Goal: Task Accomplishment & Management: Manage account settings

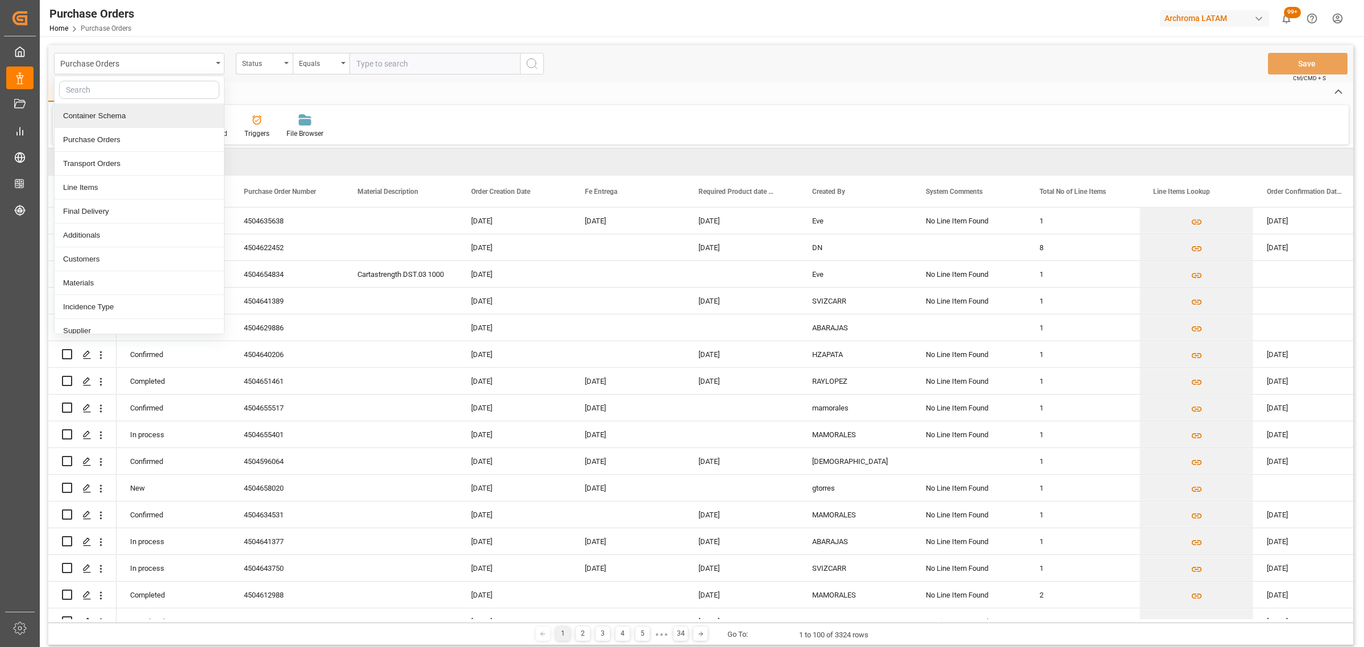
click at [129, 119] on div "Container Schema" at bounding box center [139, 116] width 169 height 24
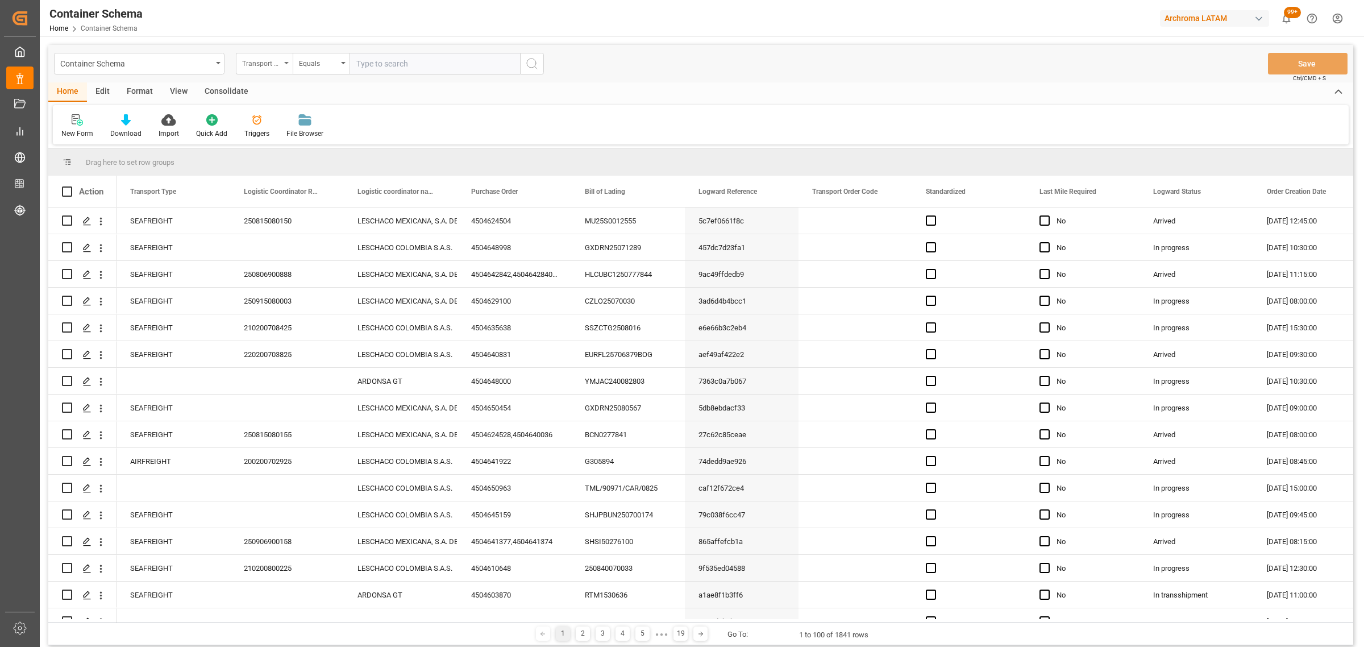
click at [256, 66] on div "Transport Type" at bounding box center [261, 62] width 39 height 13
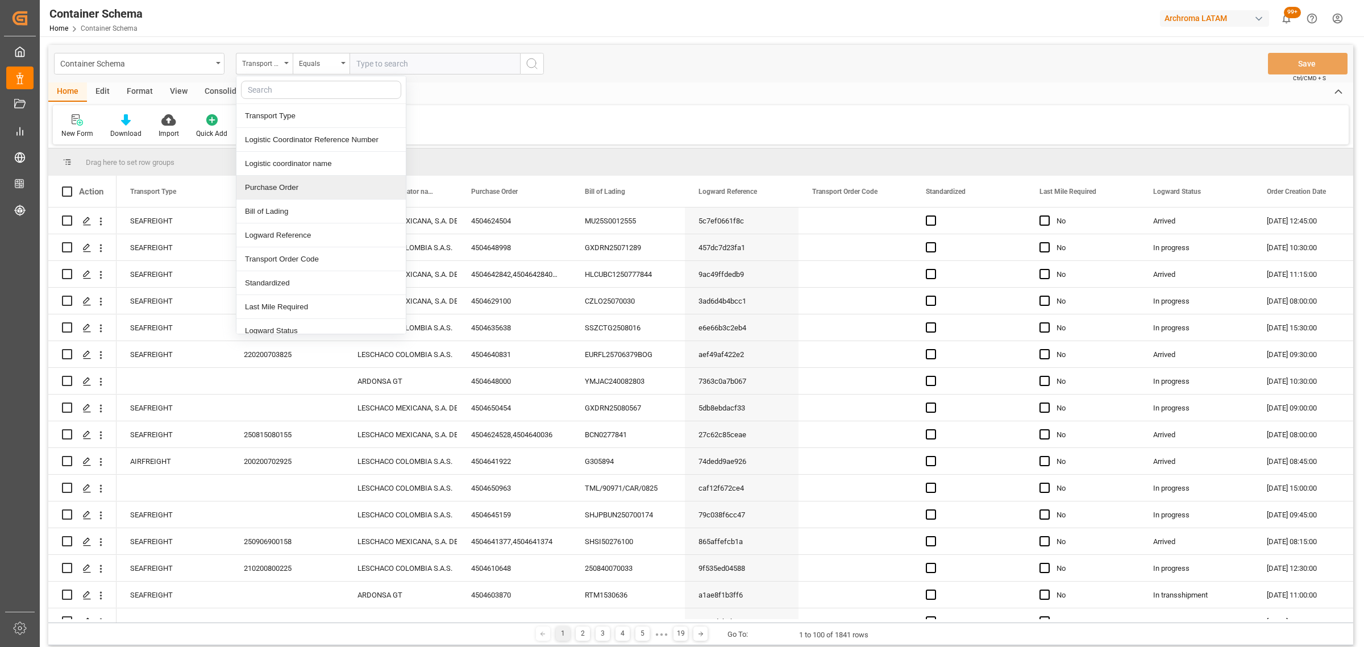
click at [293, 185] on div "Purchase Order" at bounding box center [321, 188] width 169 height 24
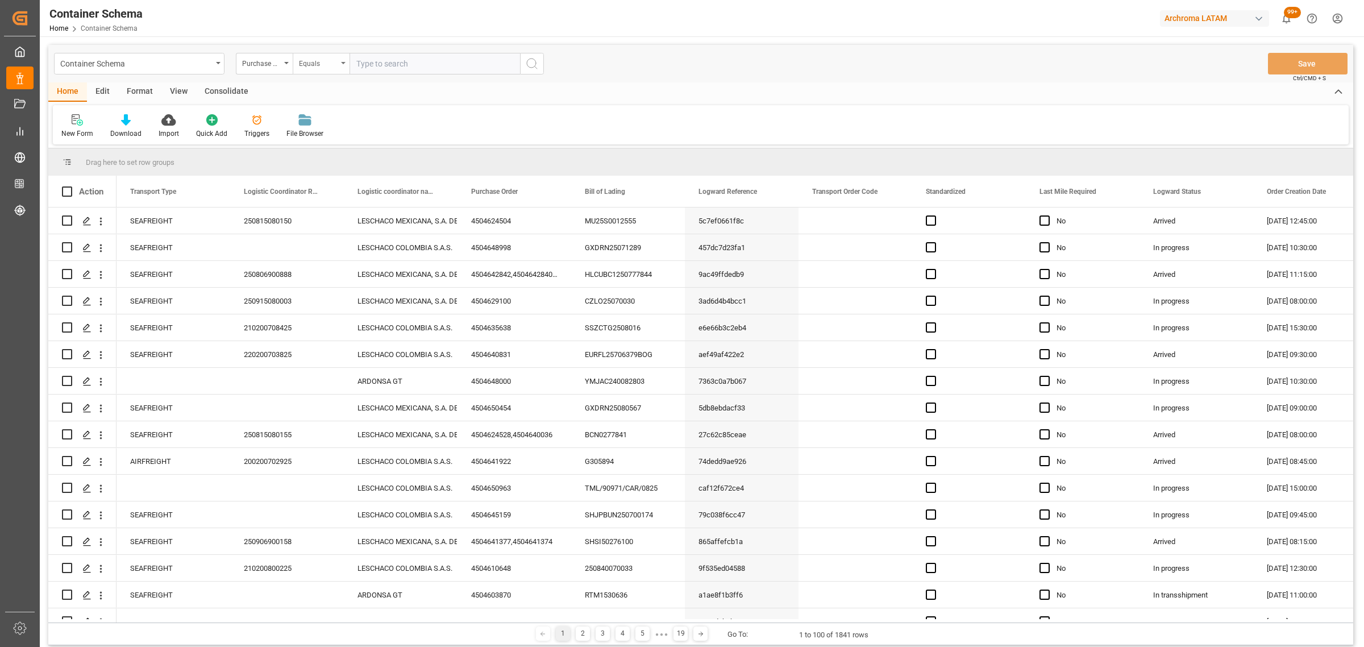
click at [313, 69] on div "Equals" at bounding box center [321, 64] width 57 height 22
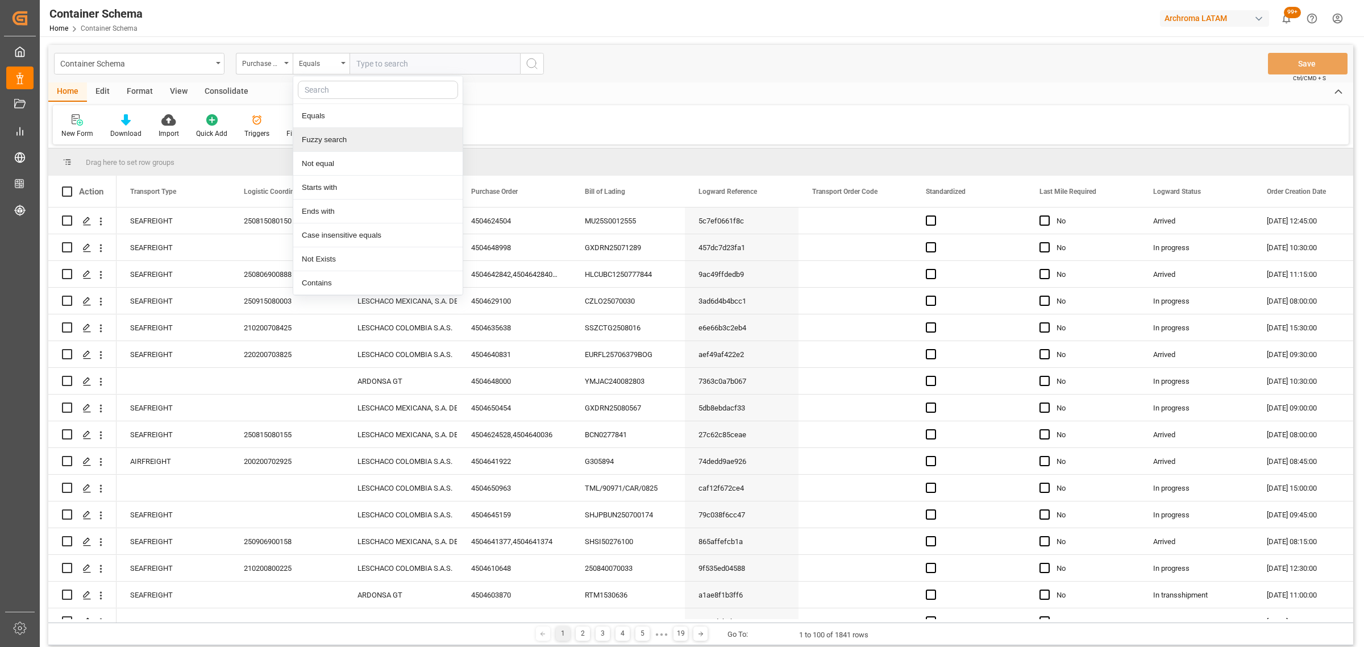
click at [353, 142] on div "Fuzzy search" at bounding box center [377, 140] width 169 height 24
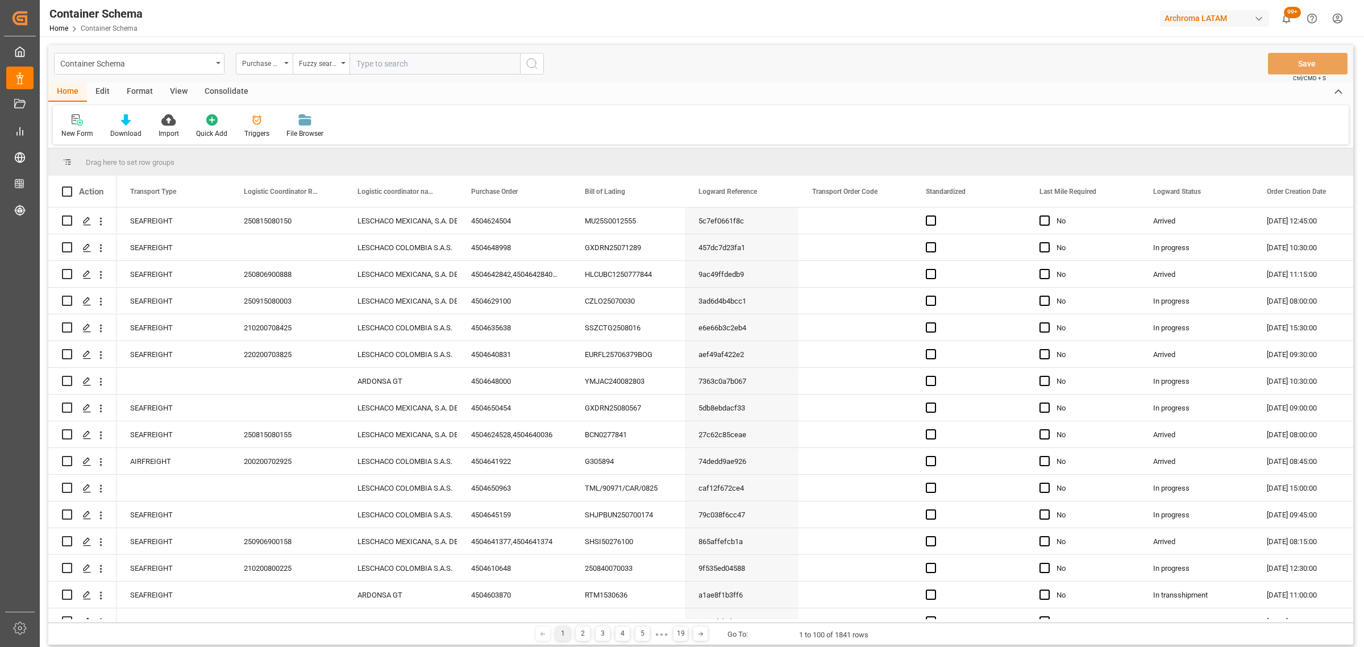
click at [403, 57] on input "text" at bounding box center [435, 64] width 171 height 22
paste input "4504621583"
type input "4504621583"
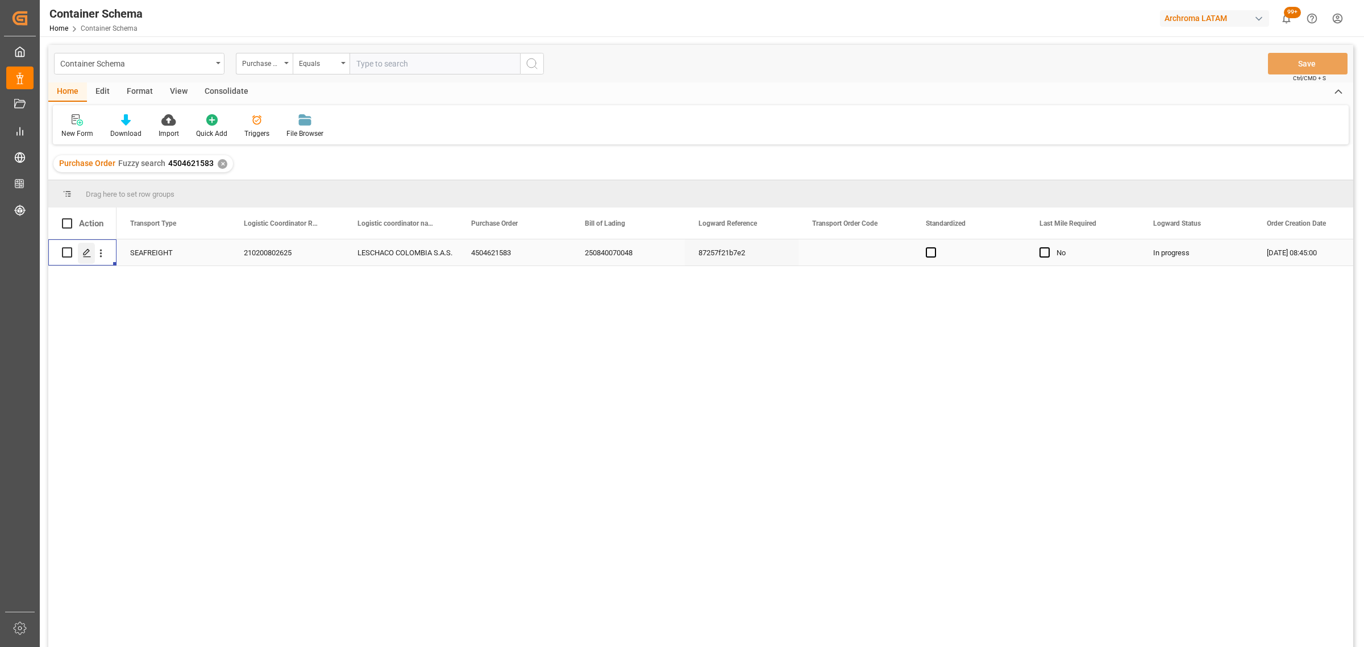
click at [88, 254] on icon "Press SPACE to select this row." at bounding box center [86, 252] width 9 height 9
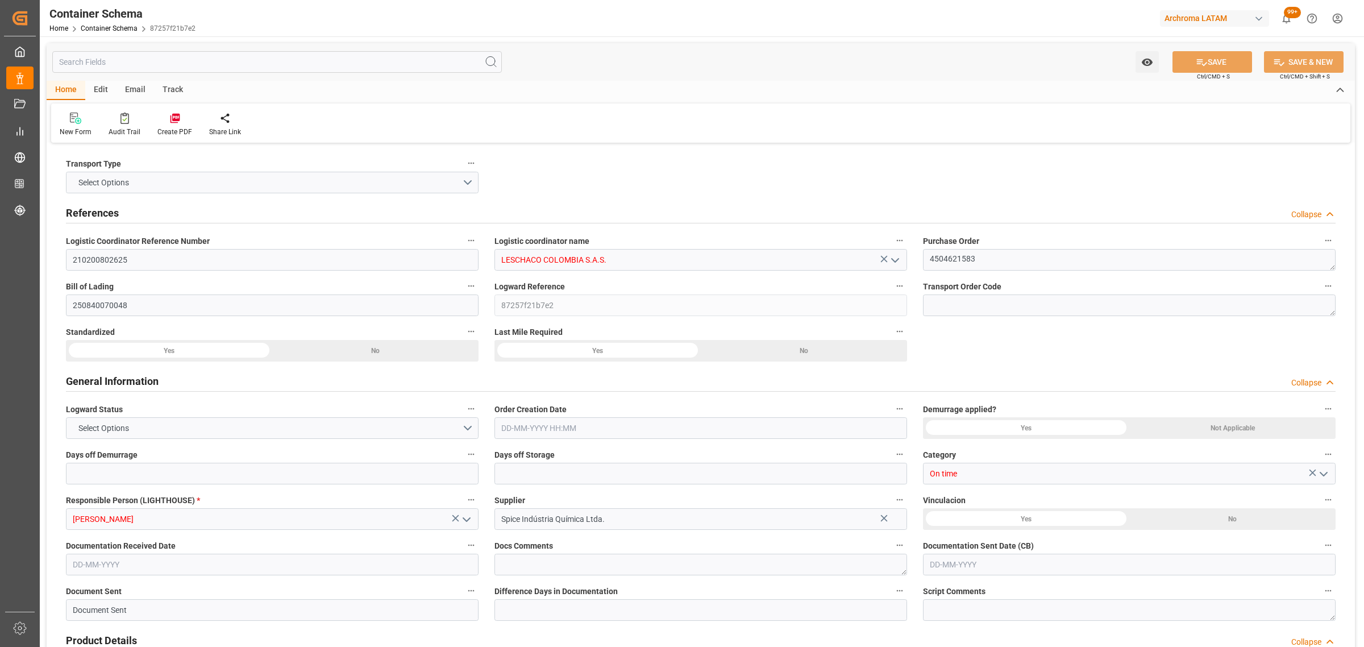
type input "0"
type input "3"
type input "1"
type input "23"
type input "5290"
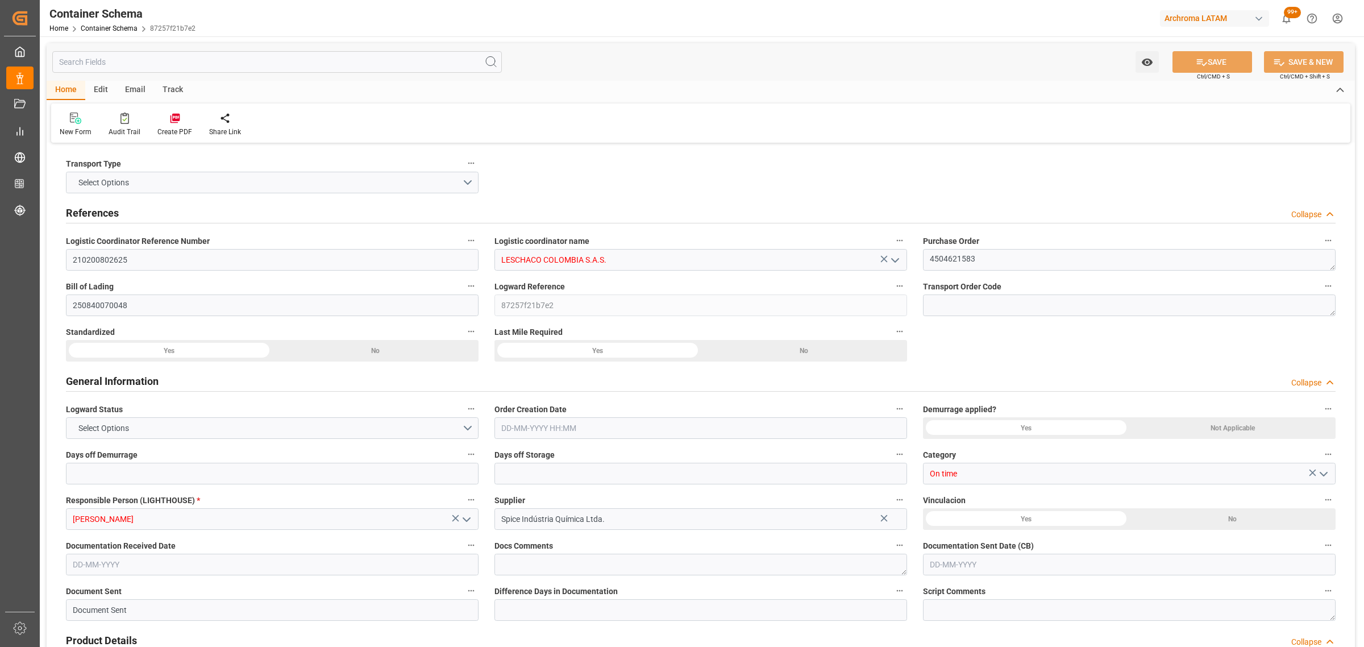
type input "5637.6"
type input "BRSSZ"
type input "COCTG"
type input "9407160"
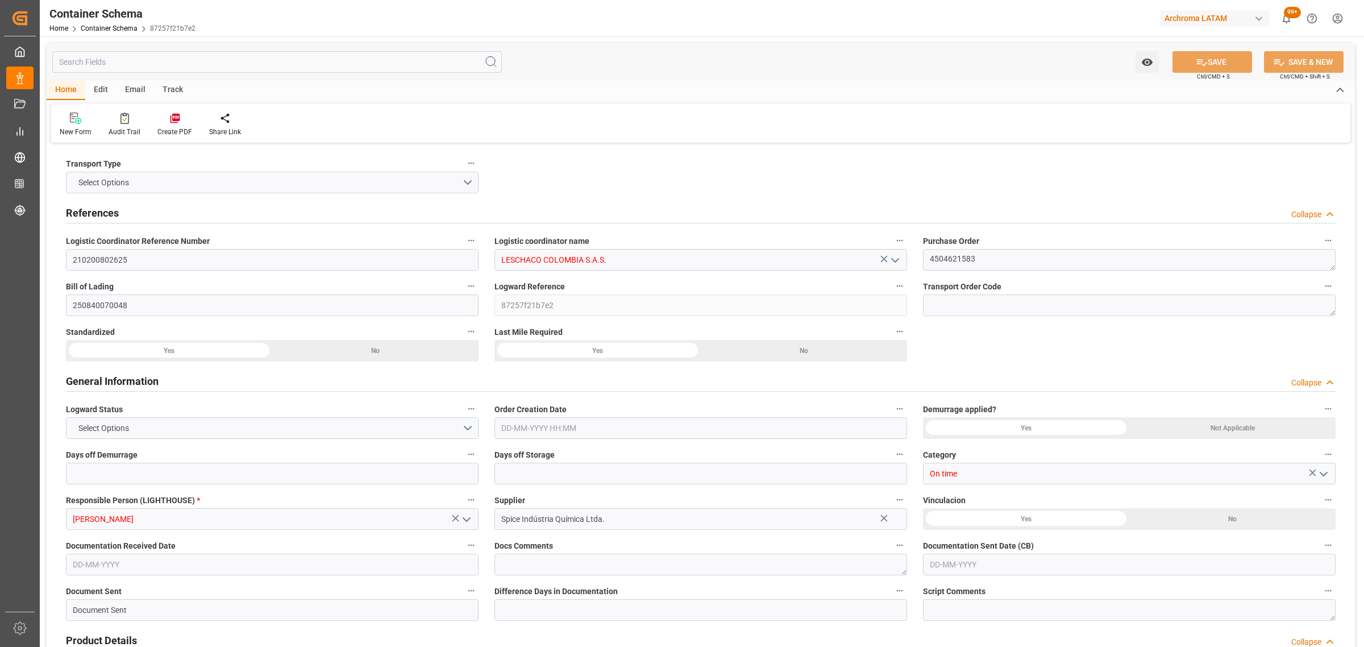
type input "9407160"
type input "13-08-2025 08:45"
type input "12-08-2025"
type input "09-09-2025"
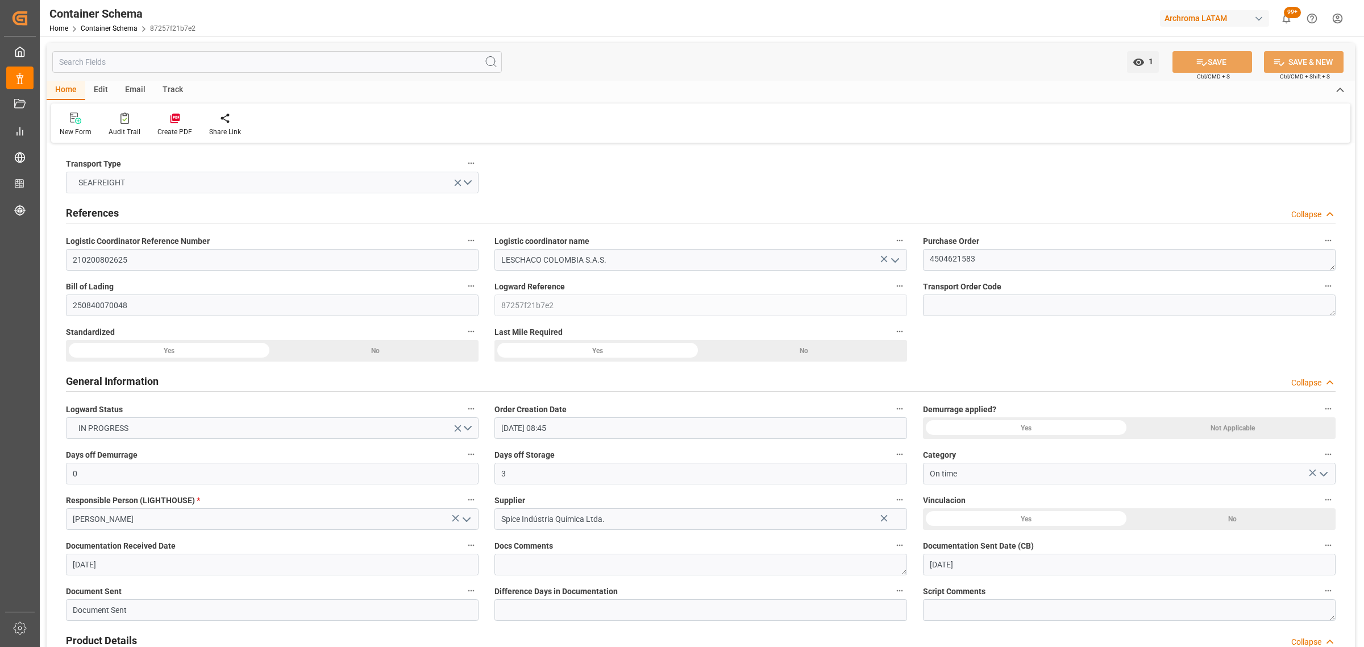
type input "27-08-2025 08:30"
type input "09-09-2025 00:00"
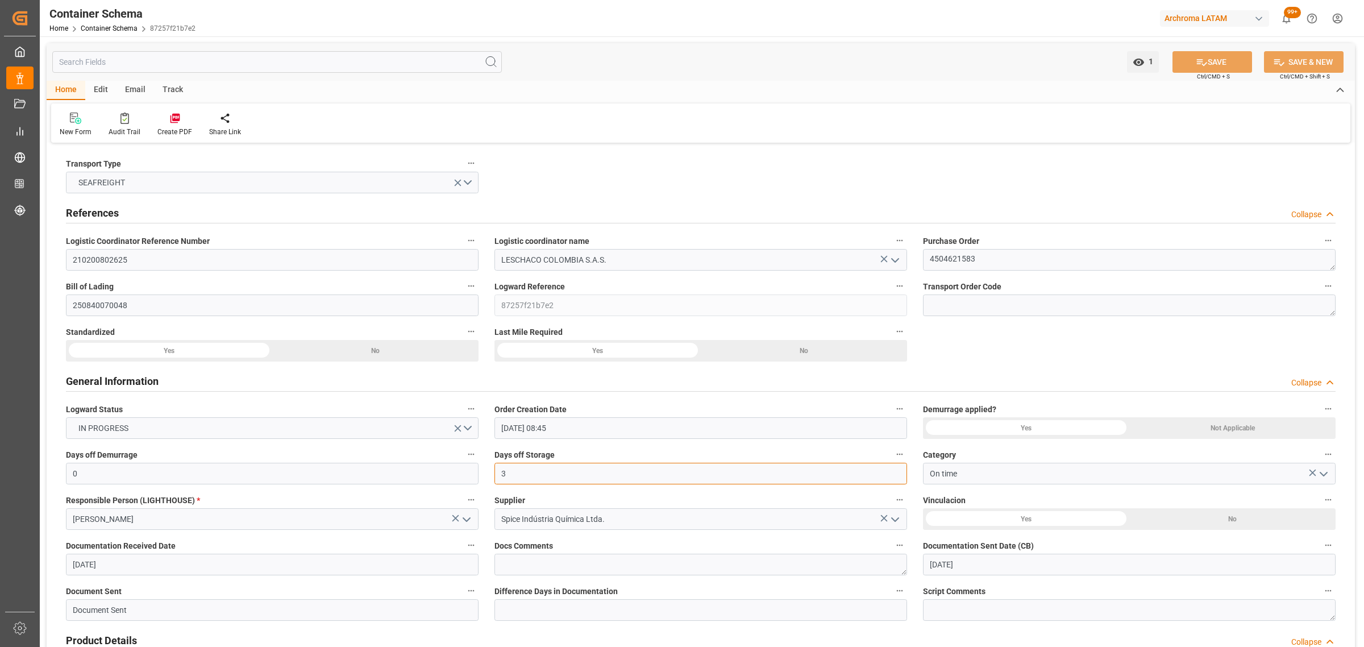
drag, startPoint x: 675, startPoint y: 465, endPoint x: 675, endPoint y: 437, distance: 28.4
click at [677, 445] on div "Days off Storage 3" at bounding box center [701, 465] width 429 height 45
click at [135, 92] on div "Email" at bounding box center [136, 90] width 38 height 19
drag, startPoint x: 77, startPoint y: 125, endPoint x: 80, endPoint y: 117, distance: 8.3
click at [78, 125] on div "Send Email" at bounding box center [77, 124] width 52 height 25
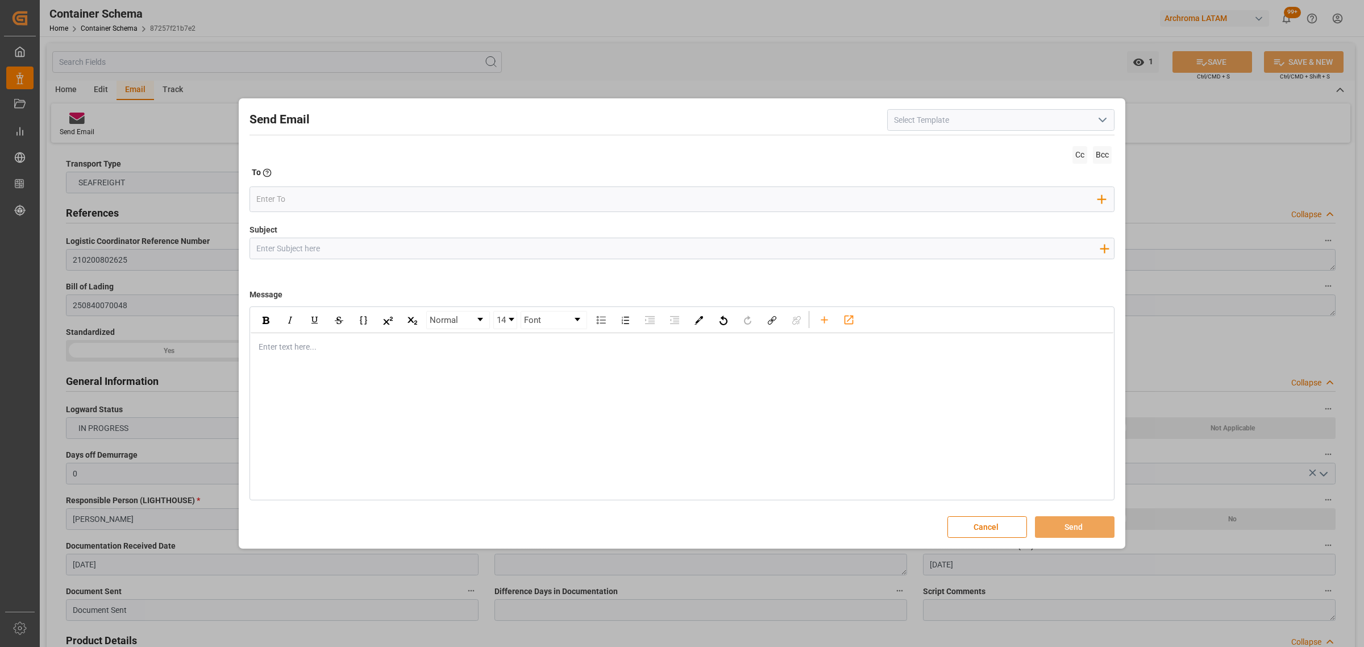
click at [292, 356] on div "Enter text here..." at bounding box center [682, 347] width 863 height 28
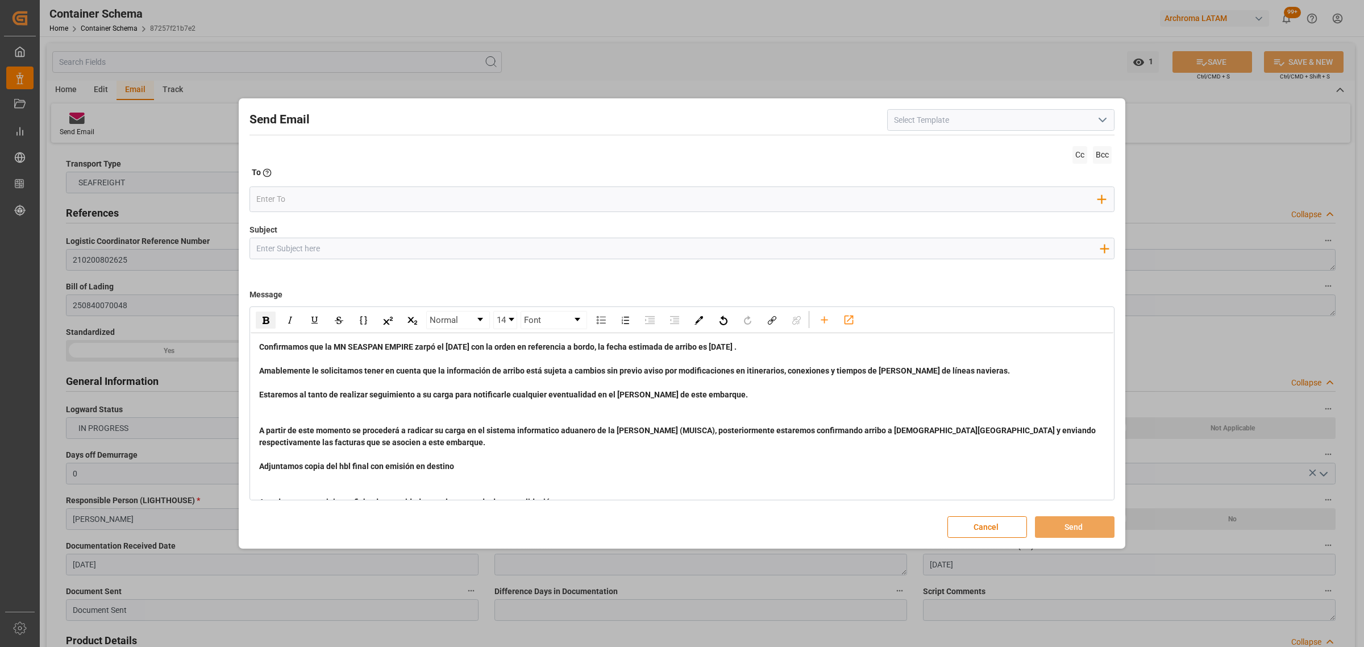
click at [259, 342] on span "Confirmamos que la MN SEASPAN EMPIRE zarpó el 2025-08-27 con la orden en refere…" at bounding box center [678, 424] width 839 height 164
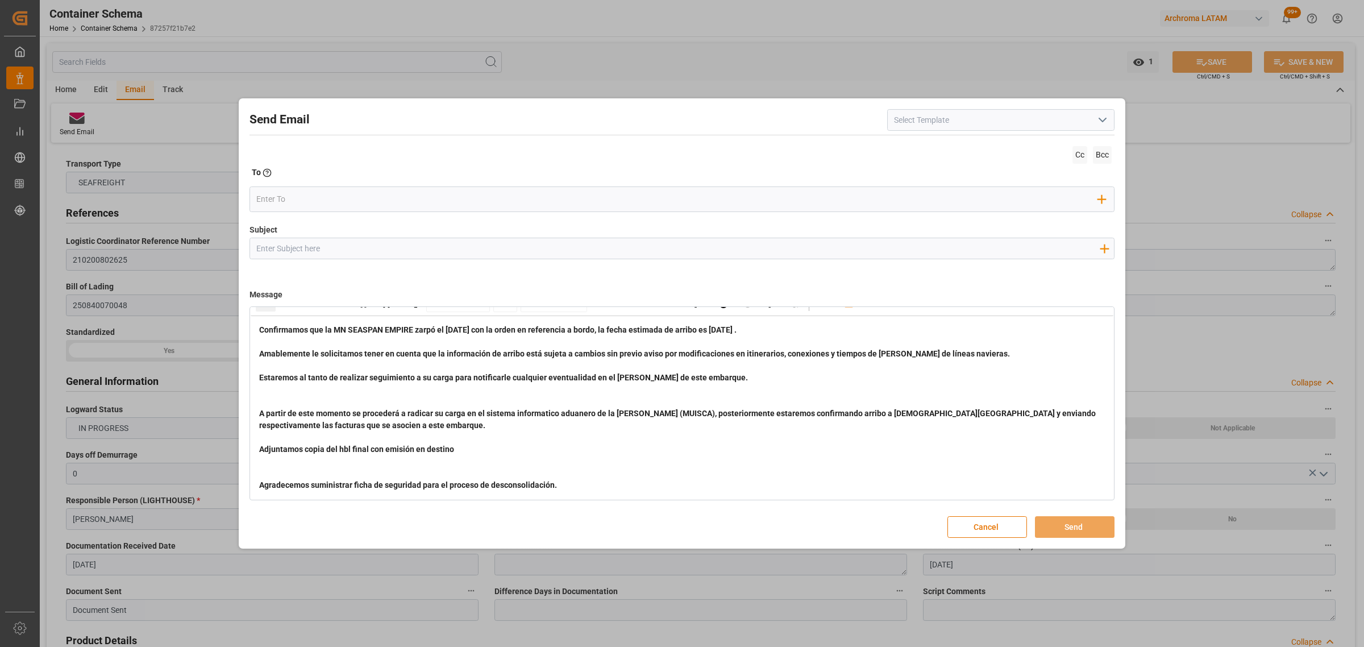
scroll to position [11, 0]
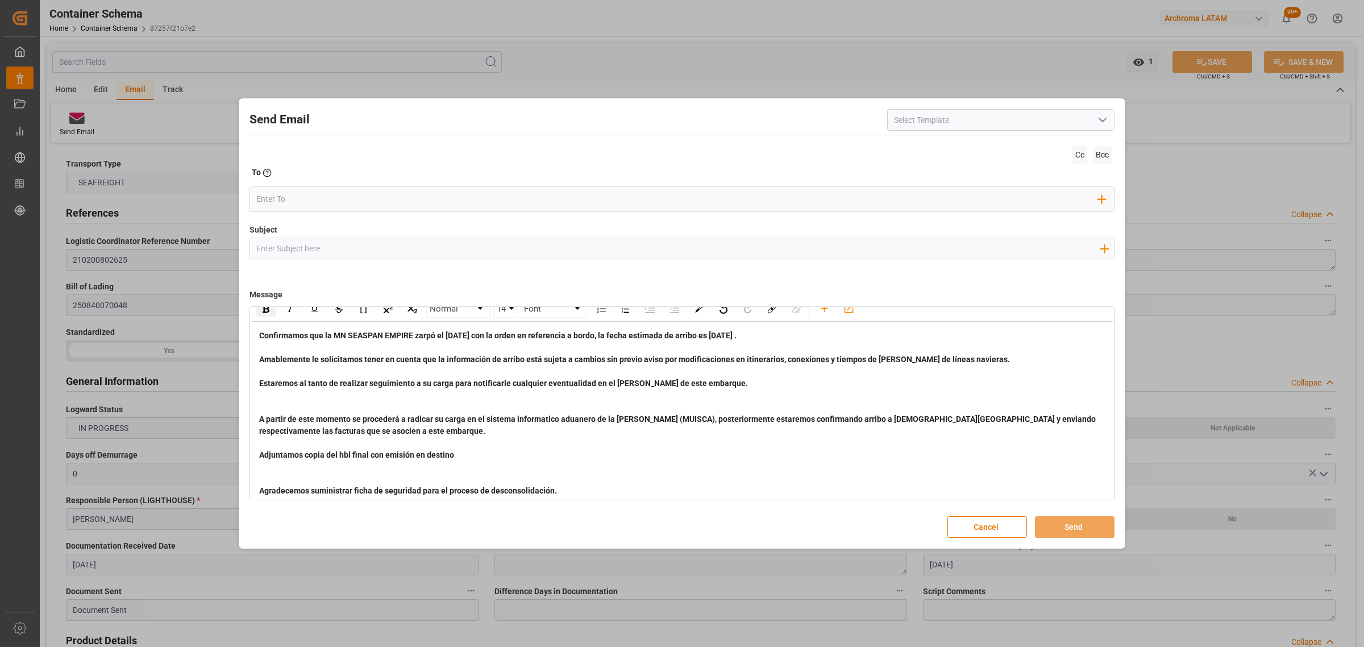
drag, startPoint x: 555, startPoint y: 493, endPoint x: 209, endPoint y: 322, distance: 386.5
click at [209, 321] on div "Send Email Cc Bcc To Enter the TO Email address Add Field to To Subject Add fie…" at bounding box center [682, 323] width 1364 height 647
drag, startPoint x: 256, startPoint y: 333, endPoint x: 632, endPoint y: 445, distance: 391.4
click at [632, 442] on div "Confirmamos que la MN SEASPAN EMPIRE zarpó el 2025-08-27 con la orden en refere…" at bounding box center [682, 413] width 863 height 183
click at [607, 493] on div "Confirmamos que la MN SEASPAN EMPIRE zarpó el 2025-08-27 con la orden en refere…" at bounding box center [682, 413] width 847 height 167
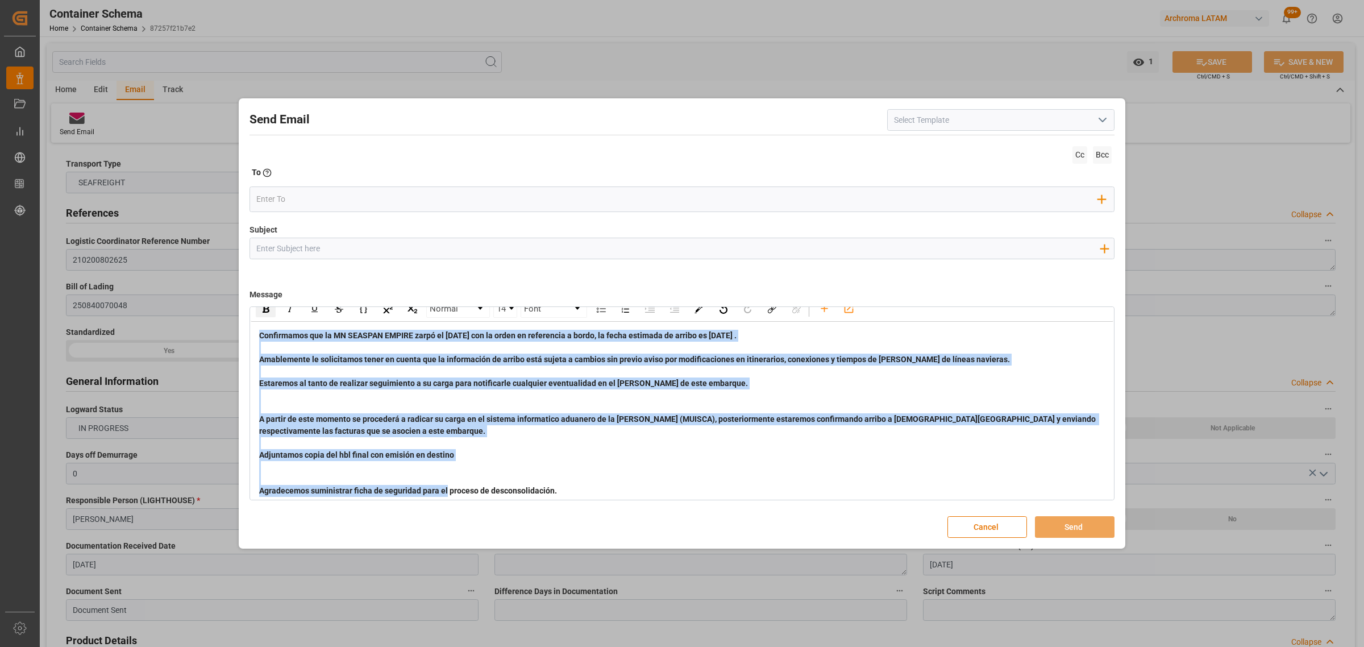
drag, startPoint x: 586, startPoint y: 491, endPoint x: 237, endPoint y: 333, distance: 383.2
click at [237, 333] on div "Send Email Cc Bcc To Enter the TO Email address Add Field to To Subject Add fie…" at bounding box center [682, 323] width 1364 height 647
click at [270, 313] on div "rdw-inline-control" at bounding box center [266, 308] width 20 height 17
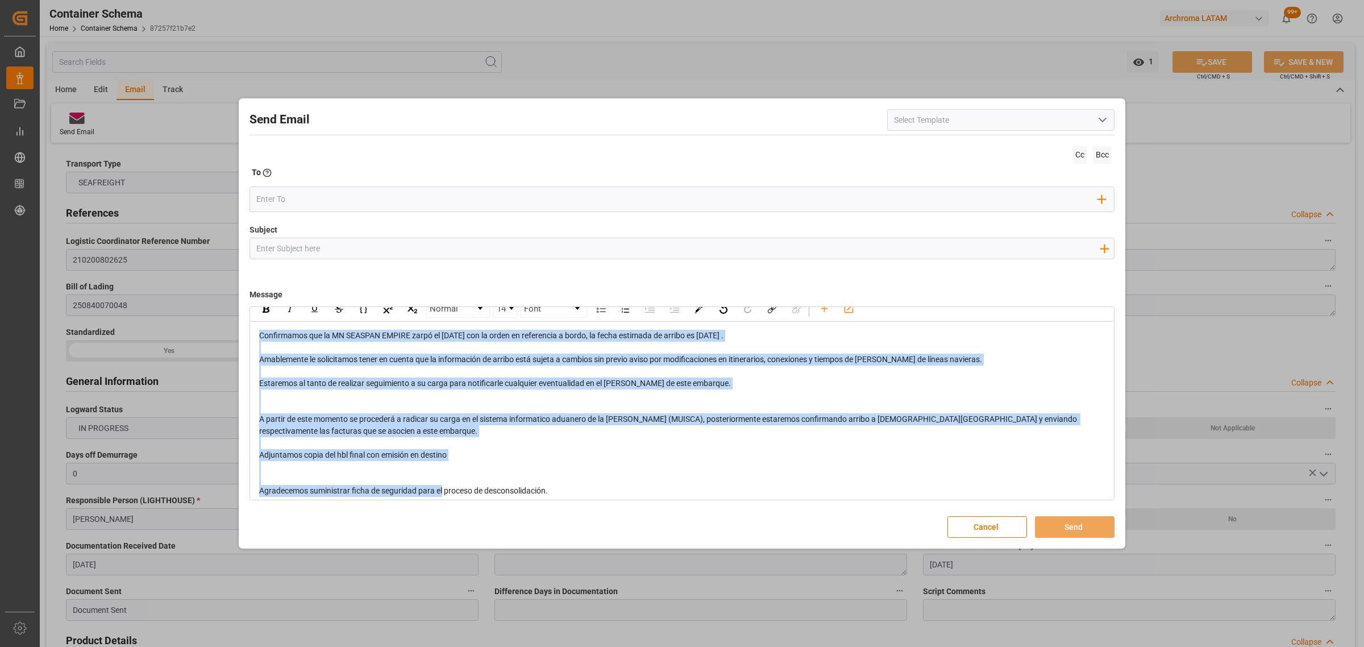
click at [265, 337] on span "Confirmamos que la MN SEASPAN EMPIRE zarpó el 2025-08-27 con la orden en refere…" at bounding box center [669, 413] width 820 height 164
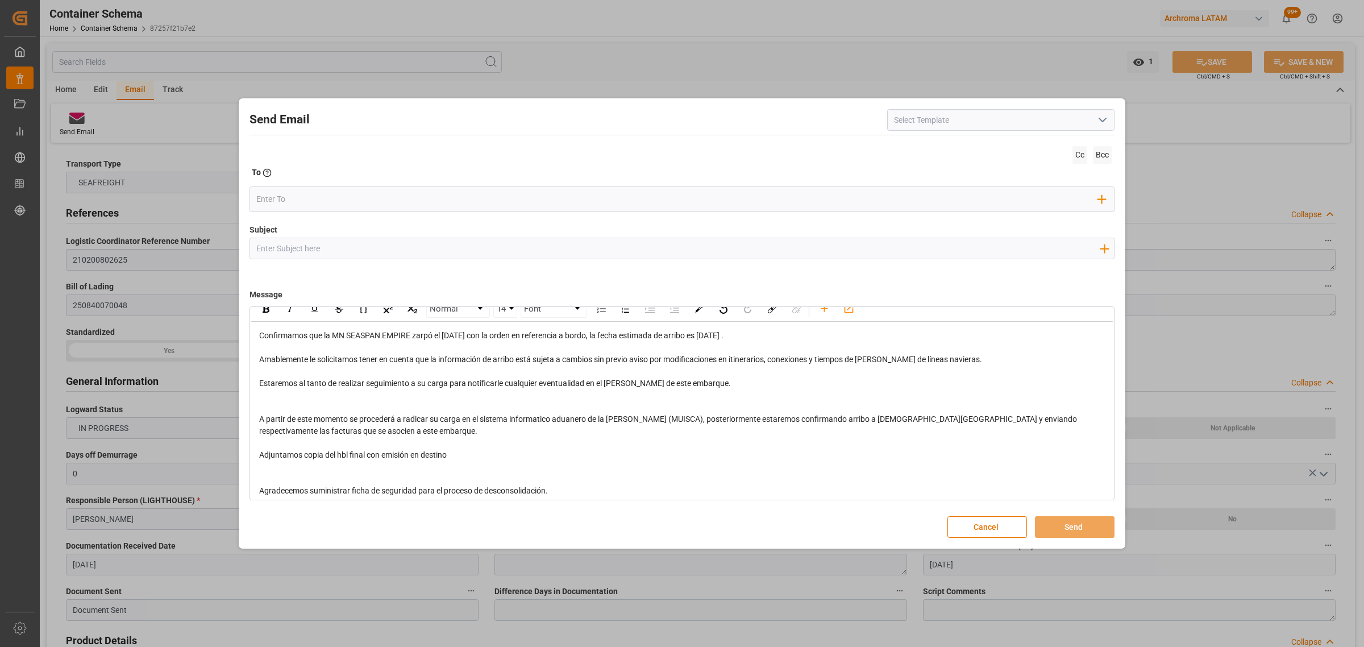
click at [259, 337] on span "Confirmamos que la MN SEASPAN EMPIRE zarpó el 2025-08-27 con la orden en refere…" at bounding box center [669, 413] width 820 height 164
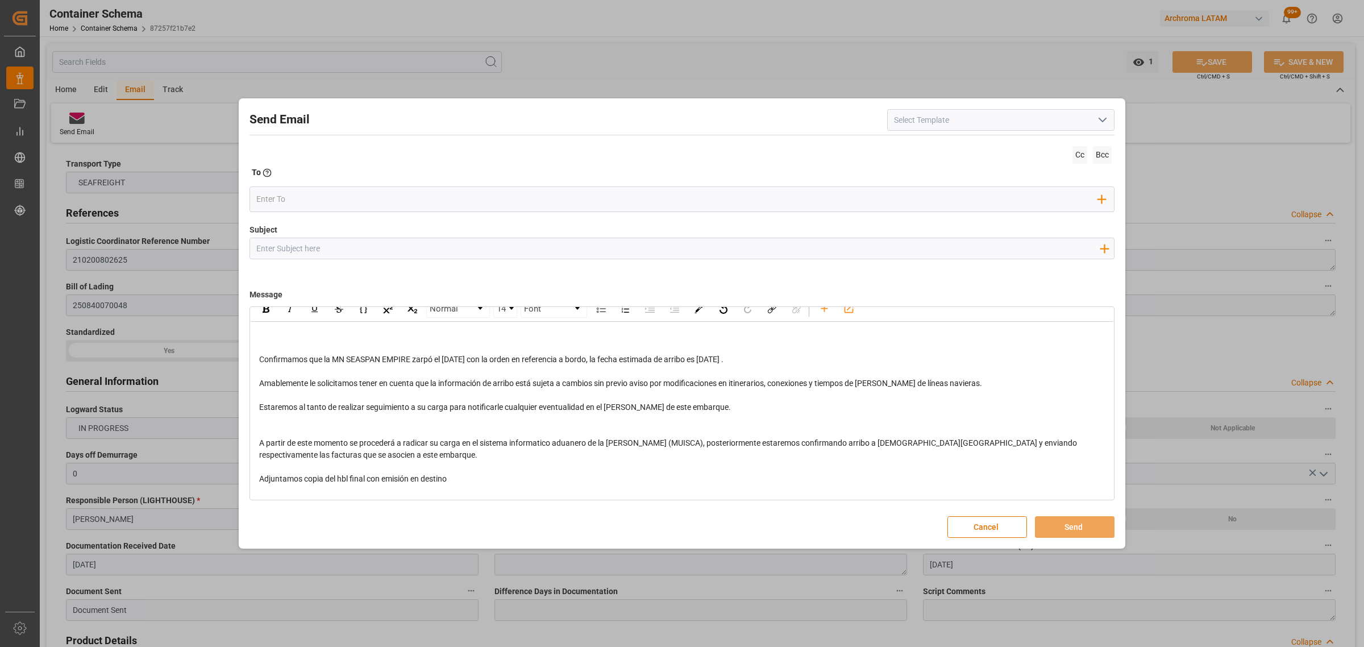
click at [310, 344] on div "rdw-editor" at bounding box center [682, 348] width 847 height 12
drag, startPoint x: 414, startPoint y: 362, endPoint x: 333, endPoint y: 364, distance: 80.8
click at [333, 364] on span "Confirmamos que la MN SEASPAN EMPIRE zarpó el 2025-08-27 con la orden en refere…" at bounding box center [669, 437] width 820 height 164
click at [264, 313] on div "rdw-inline-control" at bounding box center [266, 308] width 20 height 17
drag, startPoint x: 487, startPoint y: 362, endPoint x: 445, endPoint y: 362, distance: 42.1
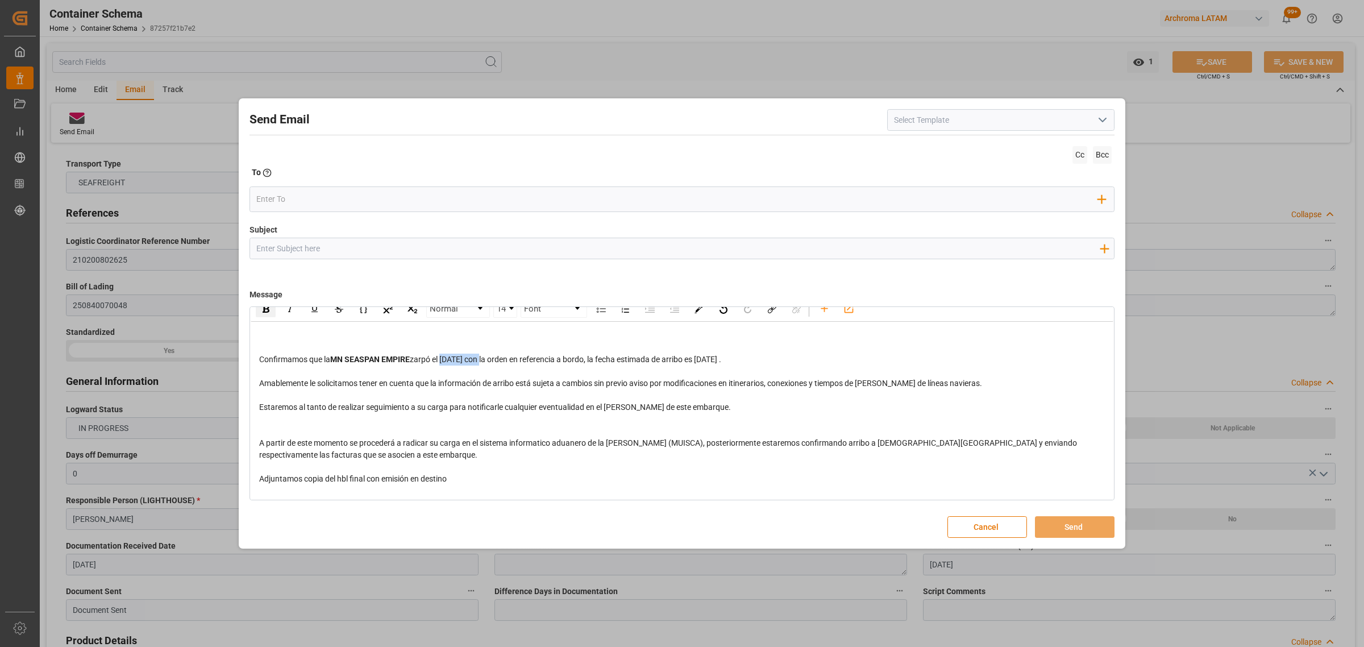
click at [445, 362] on span "zarpó el 2025-08-27 con la orden en referencia a bordo, la fecha estimada de ar…" at bounding box center [669, 437] width 820 height 164
click at [273, 314] on div "rdw-inline-control" at bounding box center [266, 308] width 20 height 17
drag, startPoint x: 768, startPoint y: 366, endPoint x: 722, endPoint y: 359, distance: 45.9
click at [722, 359] on div "Confirmamos que la MN SEASPAN EMPIRE zarpó el 2025-08-27 con la orden en refere…" at bounding box center [682, 437] width 847 height 167
click at [268, 313] on img "rdw-inline-control" at bounding box center [266, 308] width 7 height 7
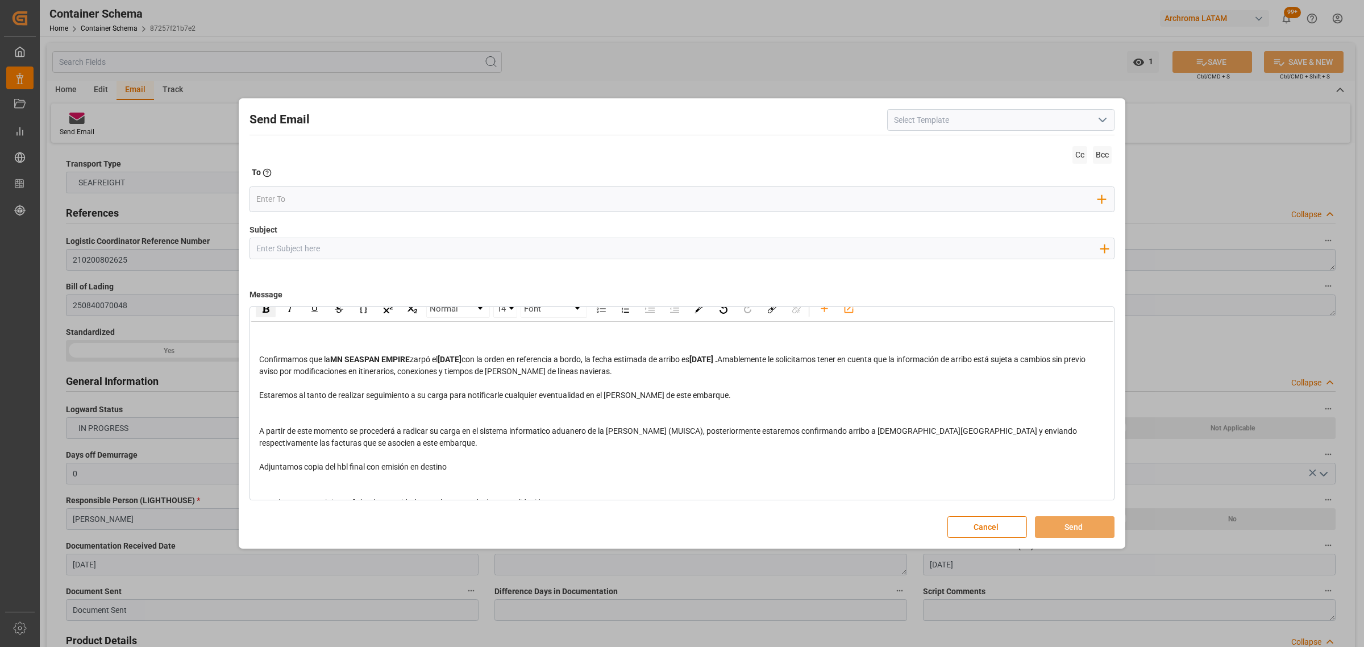
drag, startPoint x: 282, startPoint y: 334, endPoint x: 283, endPoint y: 342, distance: 8.0
click at [282, 335] on div "rdw-editor" at bounding box center [682, 336] width 847 height 12
click at [284, 337] on div "rdw-editor" at bounding box center [682, 336] width 847 height 12
click at [353, 251] on input "Subject" at bounding box center [678, 248] width 856 height 20
paste input "PO 4504621583 //TE//LOGWARD STATUS//SPICE INDUSTRIA QUIMICA LTDA / ARCHROMA COL…"
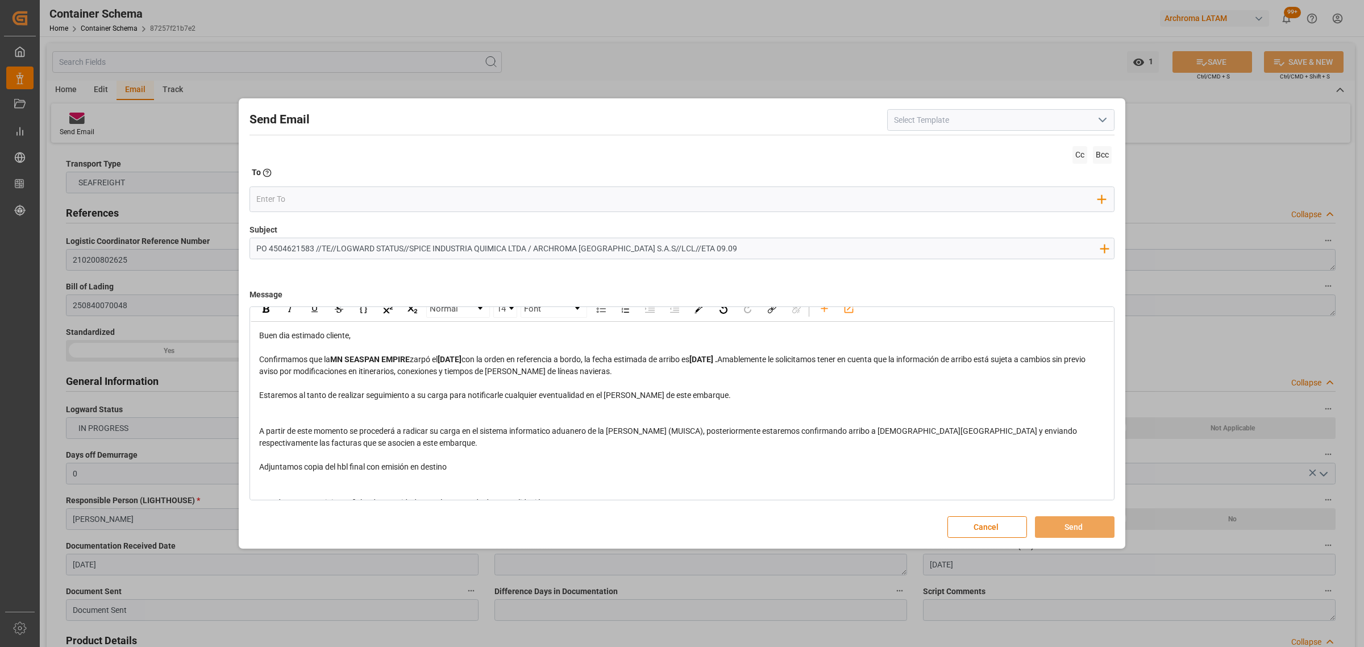
click at [691, 248] on input "PO 4504621583 //TE//LOGWARD STATUS//SPICE INDUSTRIA QUIMICA LTDA / ARCHROMA COL…" at bounding box center [678, 248] width 856 height 20
drag, startPoint x: 404, startPoint y: 248, endPoint x: 337, endPoint y: 244, distance: 67.8
click at [337, 244] on input "PO 4504621583 //TE//LOGWARD STATUS//SPICE INDUSTRIA QUIMICA LTDA / ARCHROMA COL…" at bounding box center [678, 248] width 856 height 20
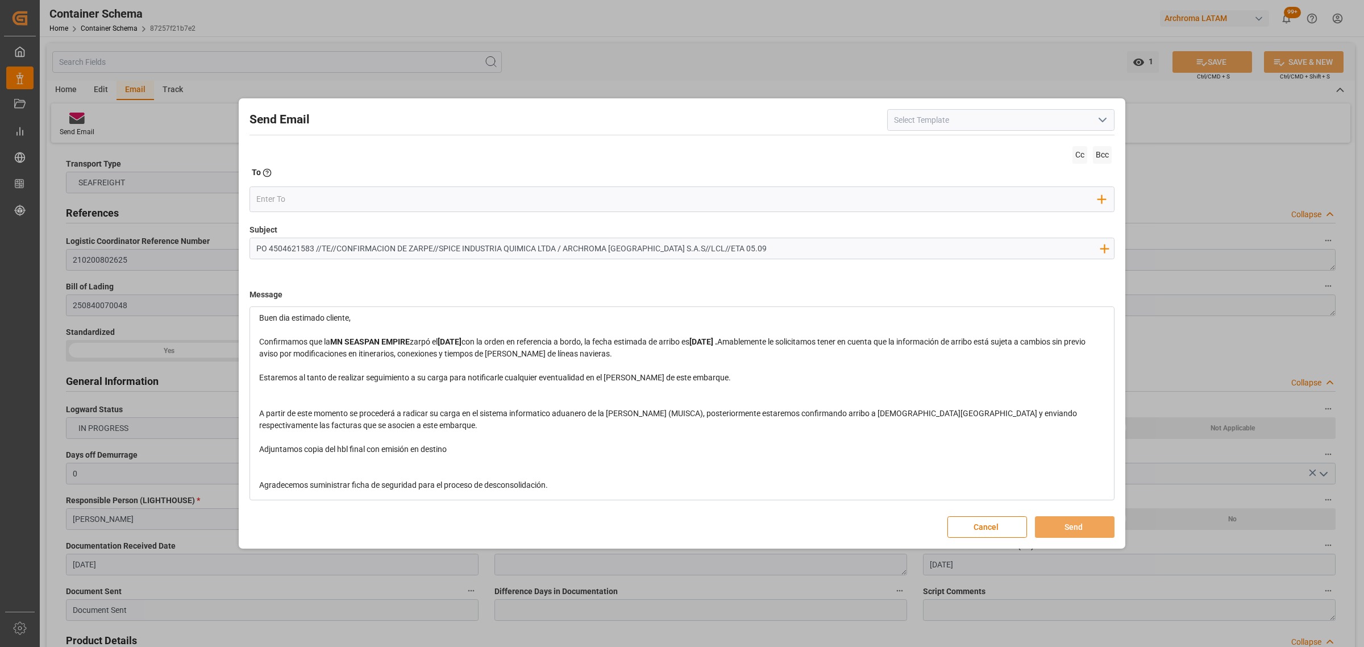
type input "PO 4504621583 //TE//CONFIRMACION DE ZARPE//SPICE INDUSTRIA QUIMICA LTDA / ARCHR…"
drag, startPoint x: 465, startPoint y: 453, endPoint x: 245, endPoint y: 449, distance: 220.1
click at [245, 449] on div "Send Email Cc Bcc To Enter the TO Email address Add Field to To Subject PO 4504…" at bounding box center [682, 323] width 881 height 445
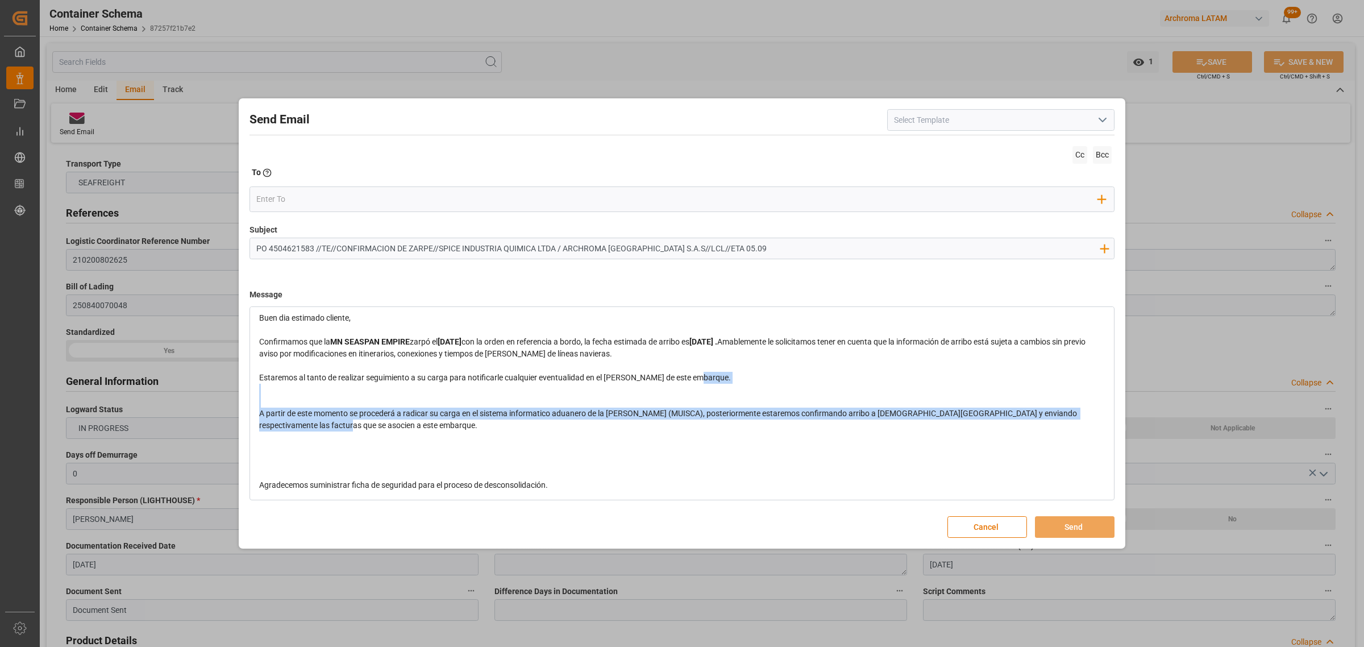
drag, startPoint x: 458, startPoint y: 439, endPoint x: 257, endPoint y: 392, distance: 206.6
click at [257, 392] on div "Buen dia estimado cliente, Confirmamos que la MN SEASPAN EMPIRE zarpó el 2025-0…" at bounding box center [682, 401] width 863 height 195
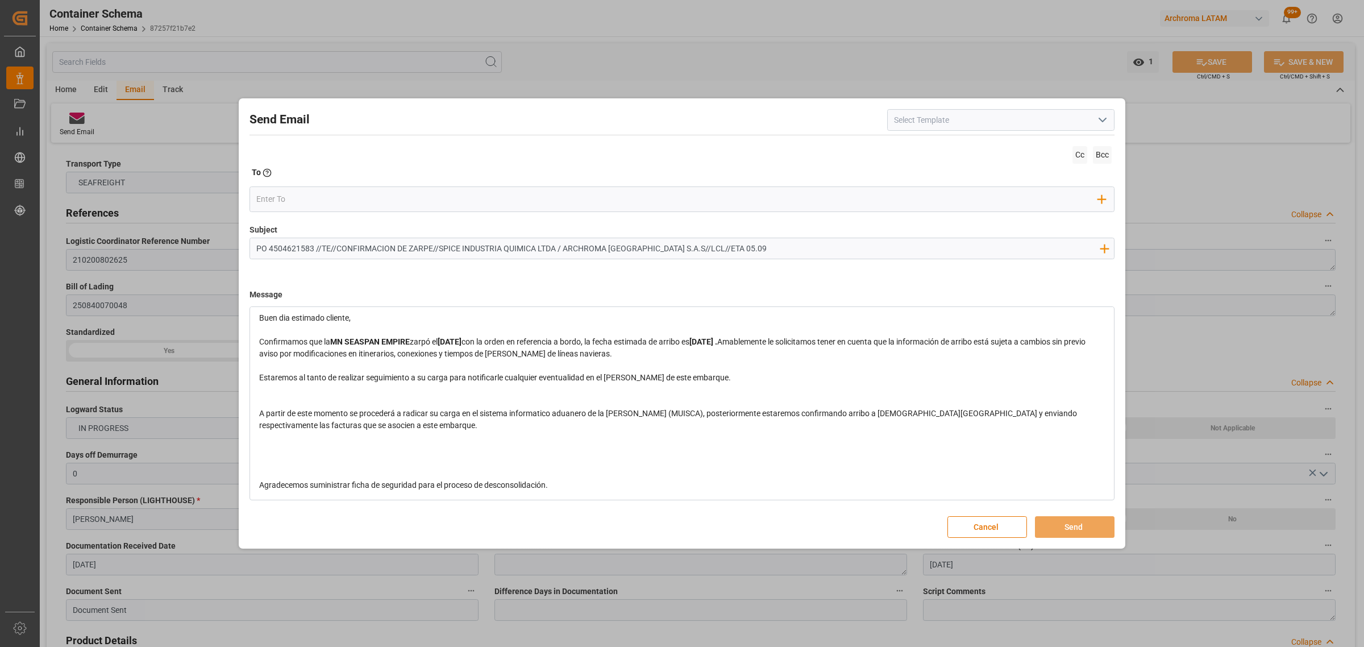
scroll to position [0, 0]
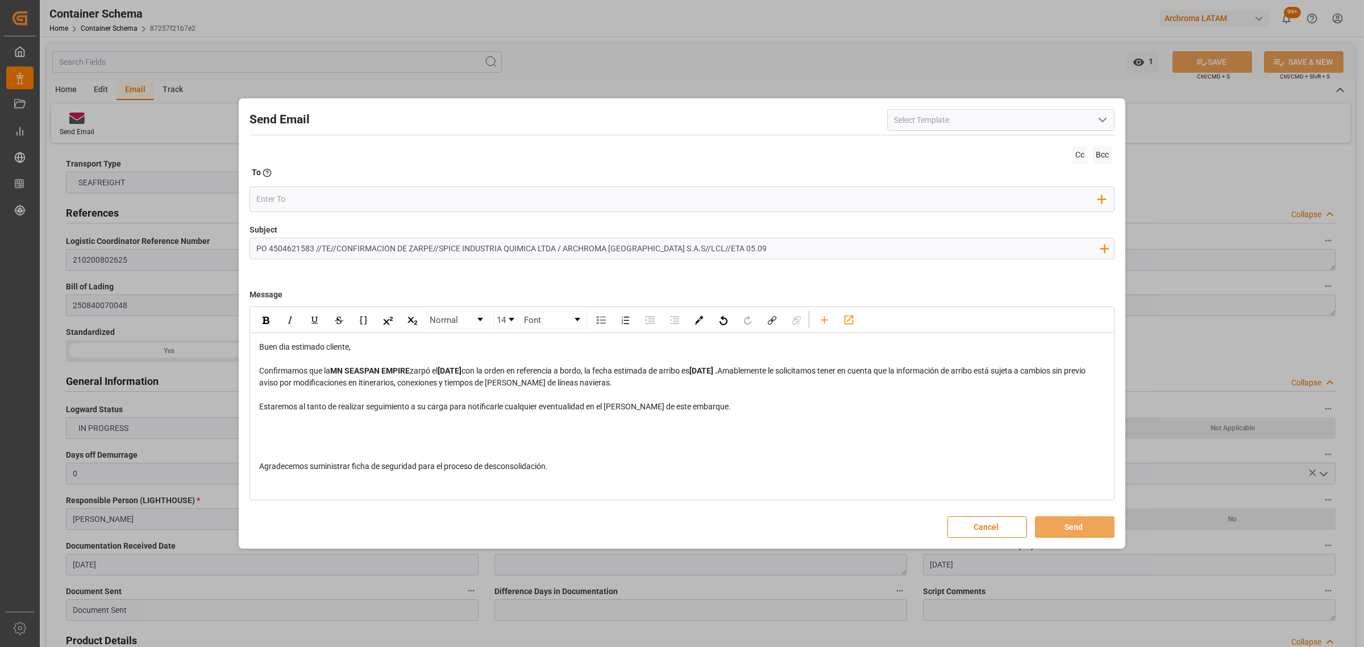
drag, startPoint x: 573, startPoint y: 490, endPoint x: 262, endPoint y: 473, distance: 311.4
click at [262, 473] on div "Buen dia estimado cliente, Confirmamos que la MN SEASPAN EMPIRE zarpó el 2025-0…" at bounding box center [682, 406] width 863 height 147
click at [544, 471] on span "Amablemente le solicitamos tener en cuenta que la información de arribo está su…" at bounding box center [673, 418] width 828 height 105
drag, startPoint x: 556, startPoint y: 478, endPoint x: 254, endPoint y: 471, distance: 302.0
click at [254, 471] on div "Buen dia estimado cliente, Confirmamos que la MN SEASPAN EMPIRE zarpó el 2025-0…" at bounding box center [682, 406] width 863 height 147
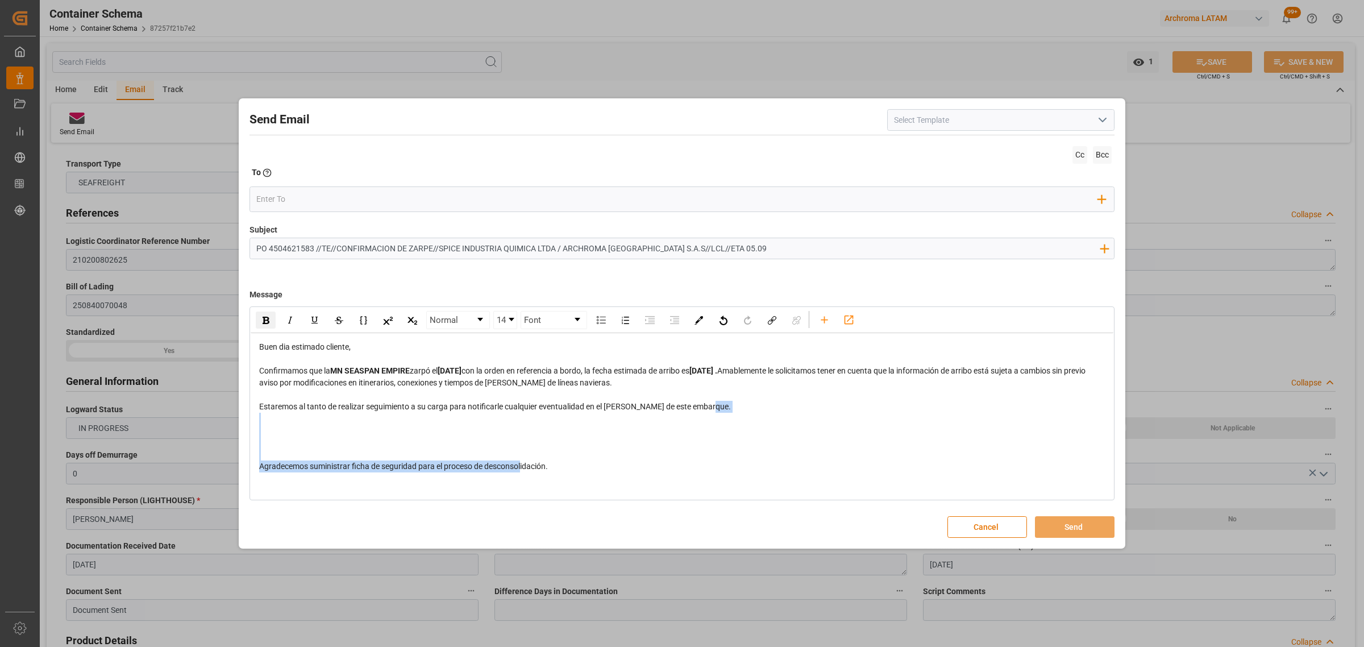
click at [273, 316] on div "rdw-inline-control" at bounding box center [266, 320] width 20 height 17
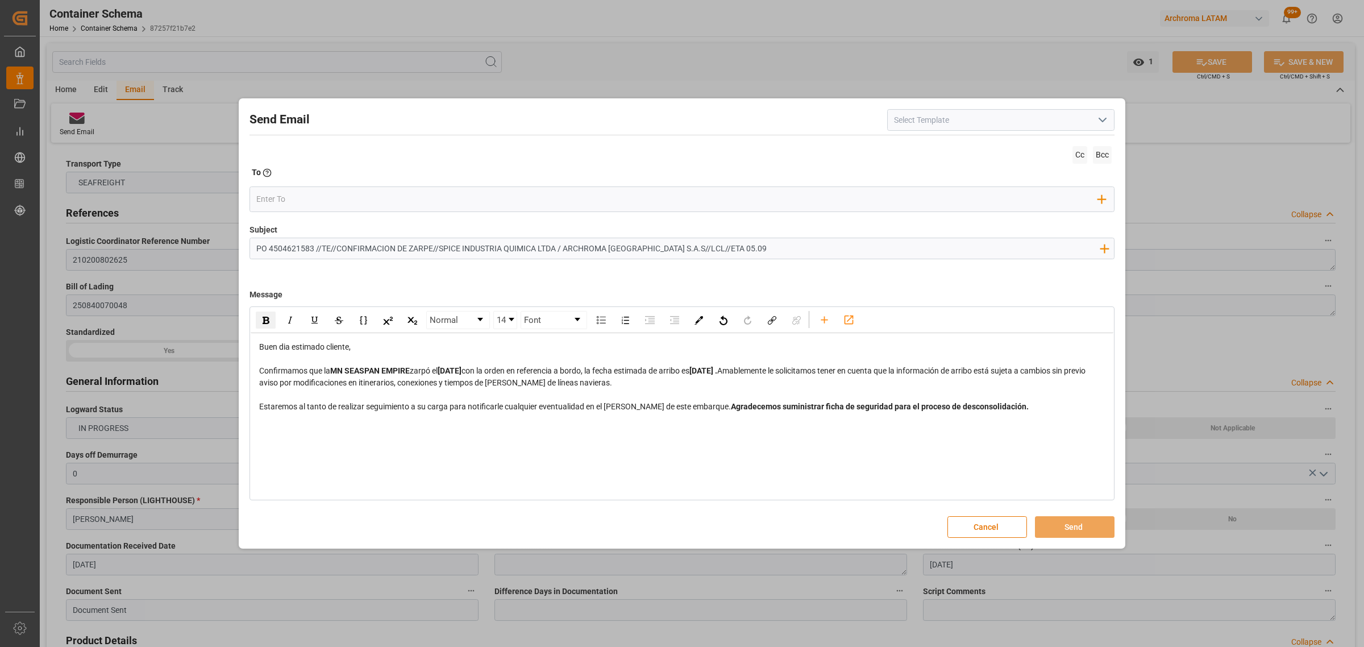
click at [292, 413] on div "Confirmamos que la MN SEASPAN EMPIRE zarpó el 2025-08-27 con la orden en refere…" at bounding box center [682, 389] width 847 height 48
click at [286, 413] on div "Confirmamos que la MN SEASPAN EMPIRE zarpó el 2025-08-27 con la orden en refere…" at bounding box center [682, 389] width 847 height 48
click at [342, 478] on div "Normal 14 Font Buen dia estimado cliente, Confirmamos que la MN SEASPAN EMPIRE …" at bounding box center [682, 403] width 865 height 194
click at [317, 466] on div "Normal 14 Font Buen dia estimado cliente, Confirmamos que la MN SEASPAN EMPIRE …" at bounding box center [682, 403] width 865 height 194
click at [563, 413] on div "Confirmamos que la MN SEASPAN EMPIRE zarpó el 2025-08-27 con la orden en refere…" at bounding box center [682, 389] width 847 height 48
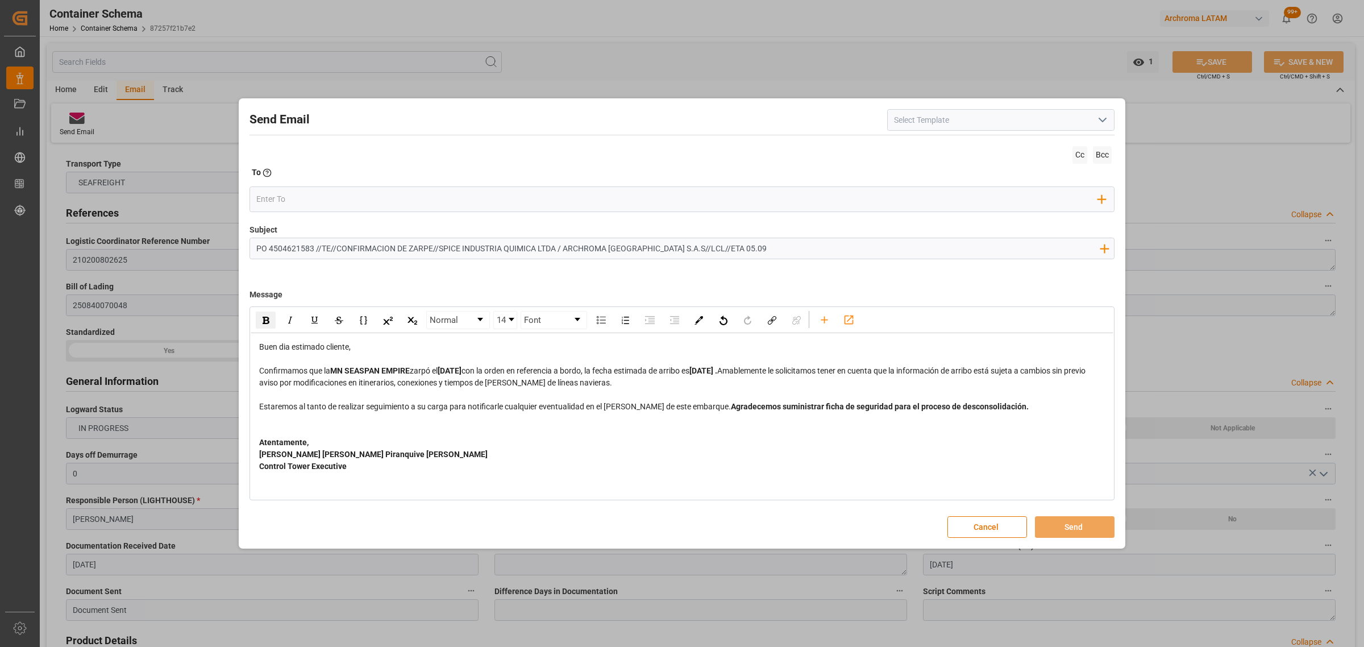
scroll to position [29, 0]
drag, startPoint x: 391, startPoint y: 476, endPoint x: 205, endPoint y: 429, distance: 192.4
click at [205, 429] on div "Send Email Cc Bcc To Enter the TO Email address Add Field to To Subject PO 4504…" at bounding box center [682, 323] width 1364 height 647
click at [263, 318] on img "rdw-inline-control" at bounding box center [266, 320] width 7 height 7
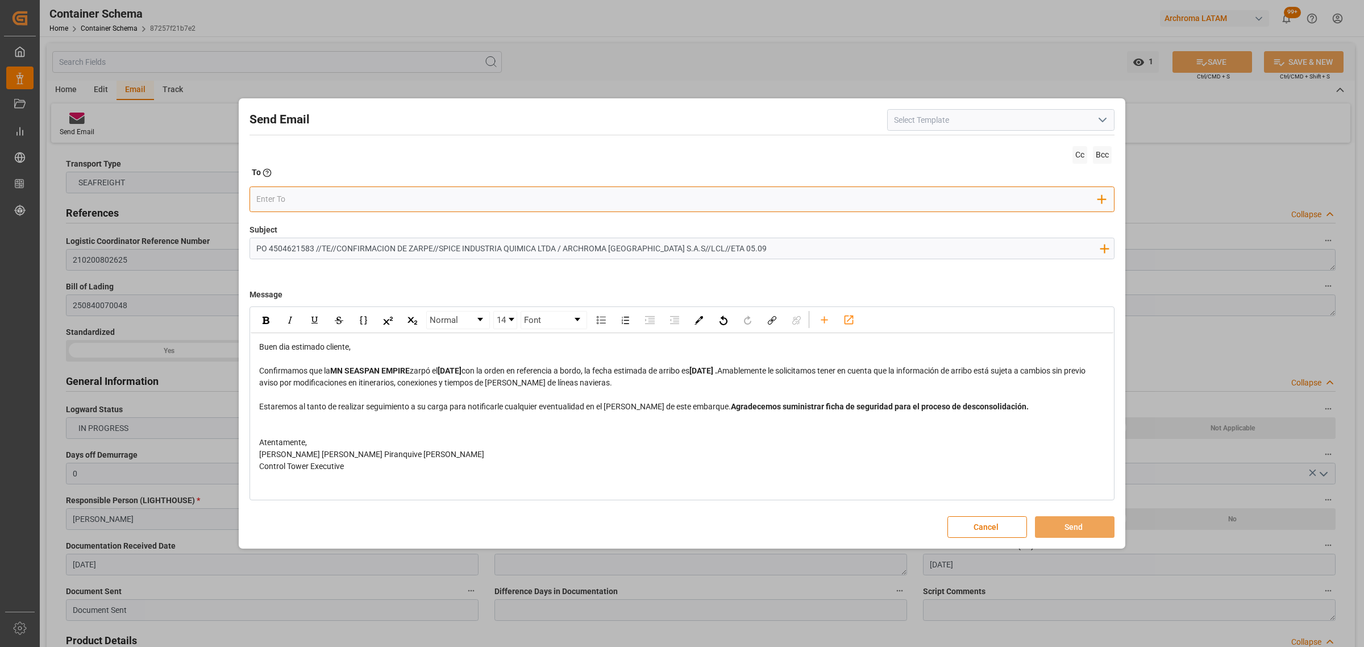
click at [297, 202] on input "email" at bounding box center [677, 198] width 843 height 17
type input "angie"
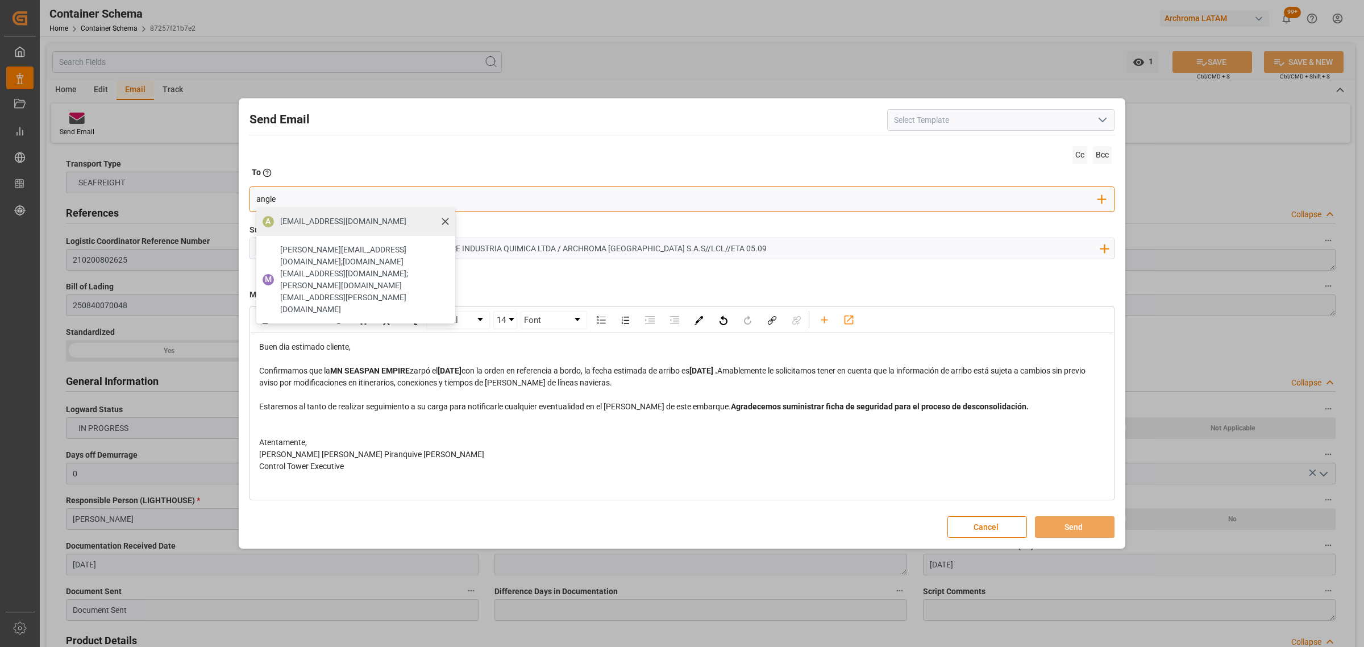
click at [328, 223] on span "angiee.lamilla@archroma.com" at bounding box center [343, 221] width 126 height 12
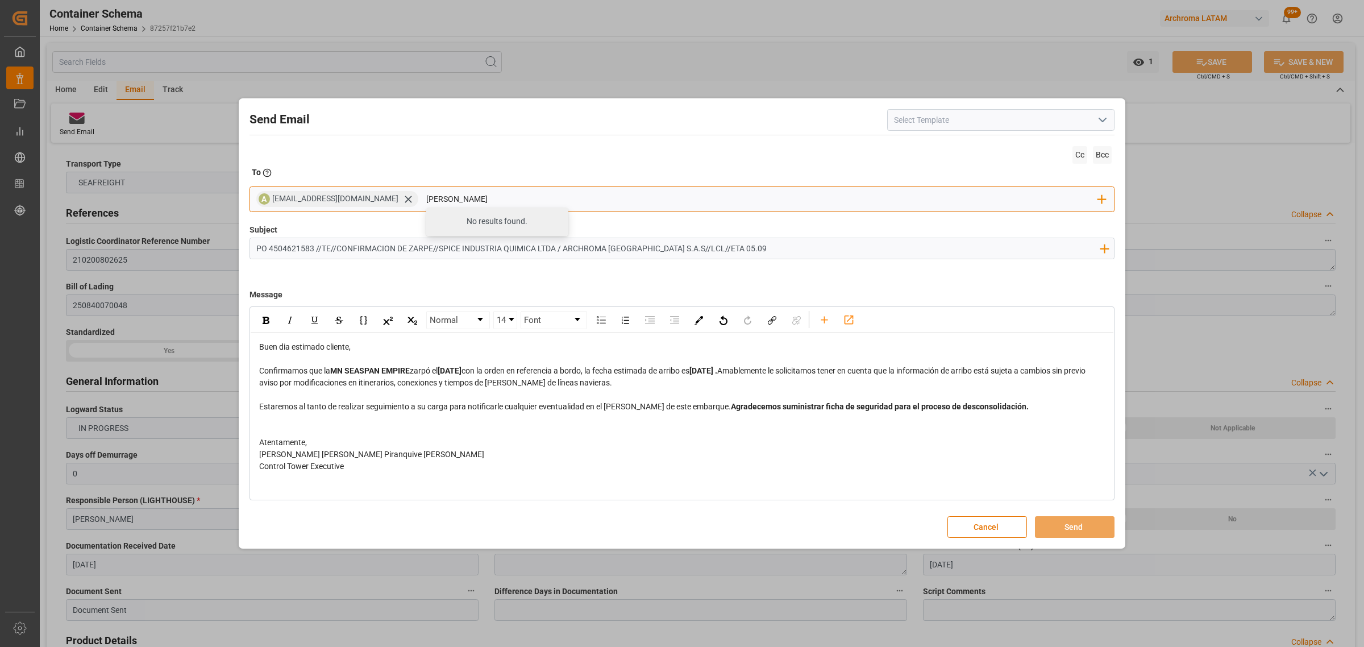
type input "maria"
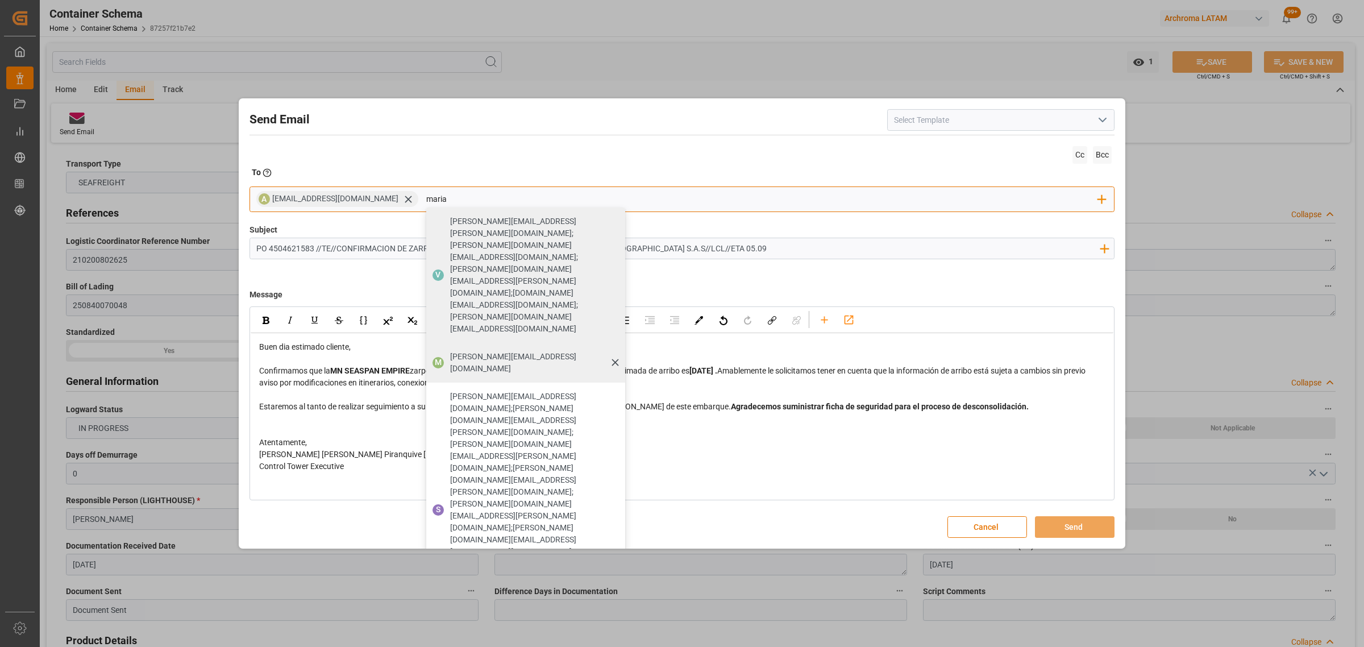
click at [503, 351] on span "maria.piranquive@leschaco.com" at bounding box center [533, 363] width 167 height 24
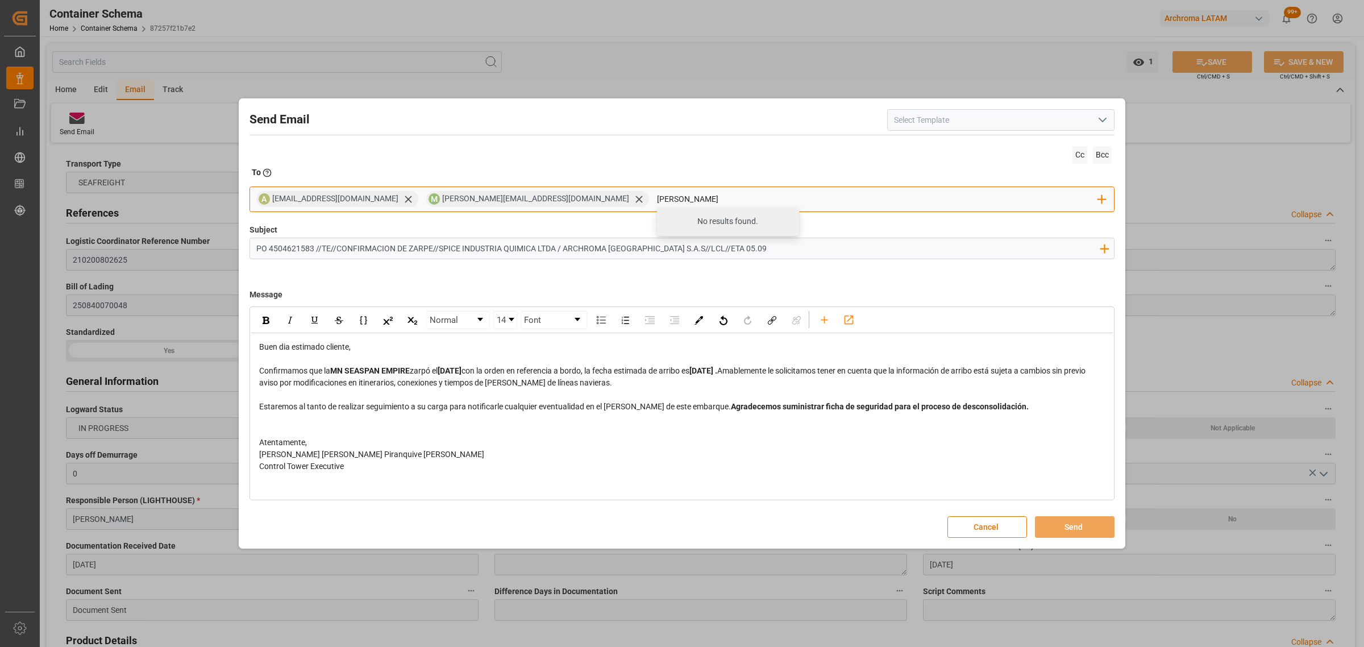
type input "nancy"
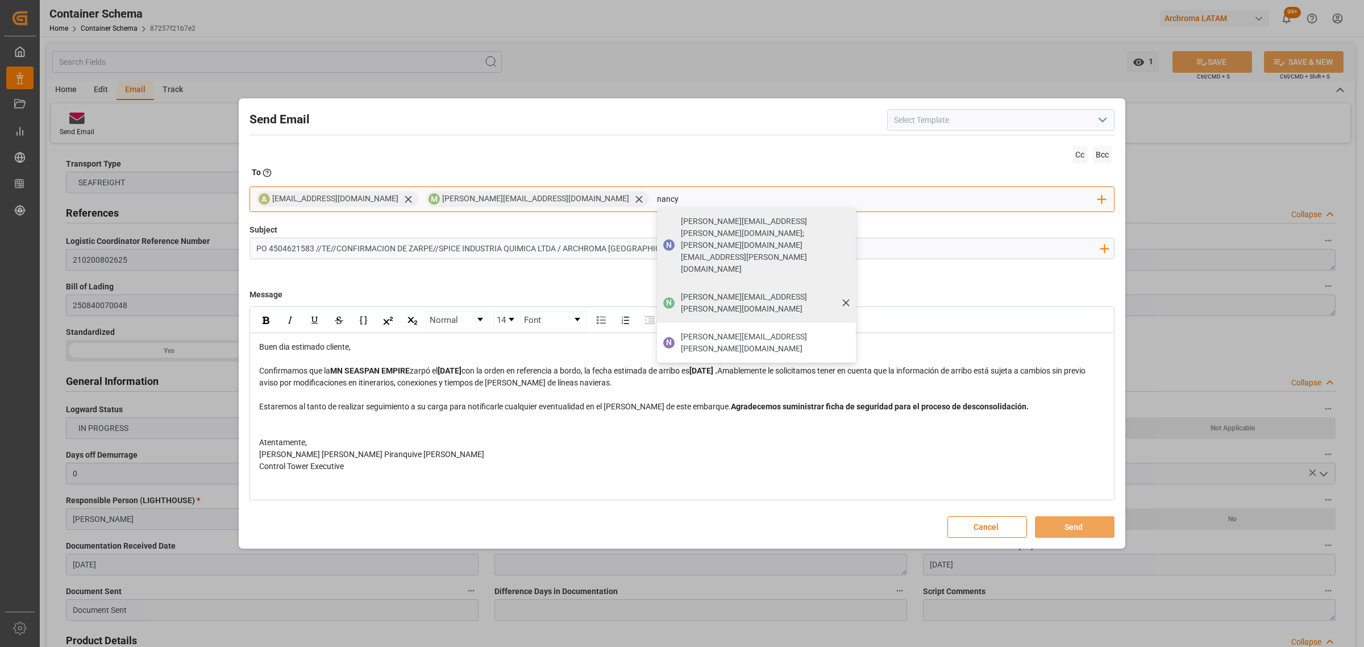
click at [681, 291] on span "nancy.castellanos@archroma.com" at bounding box center [764, 303] width 167 height 24
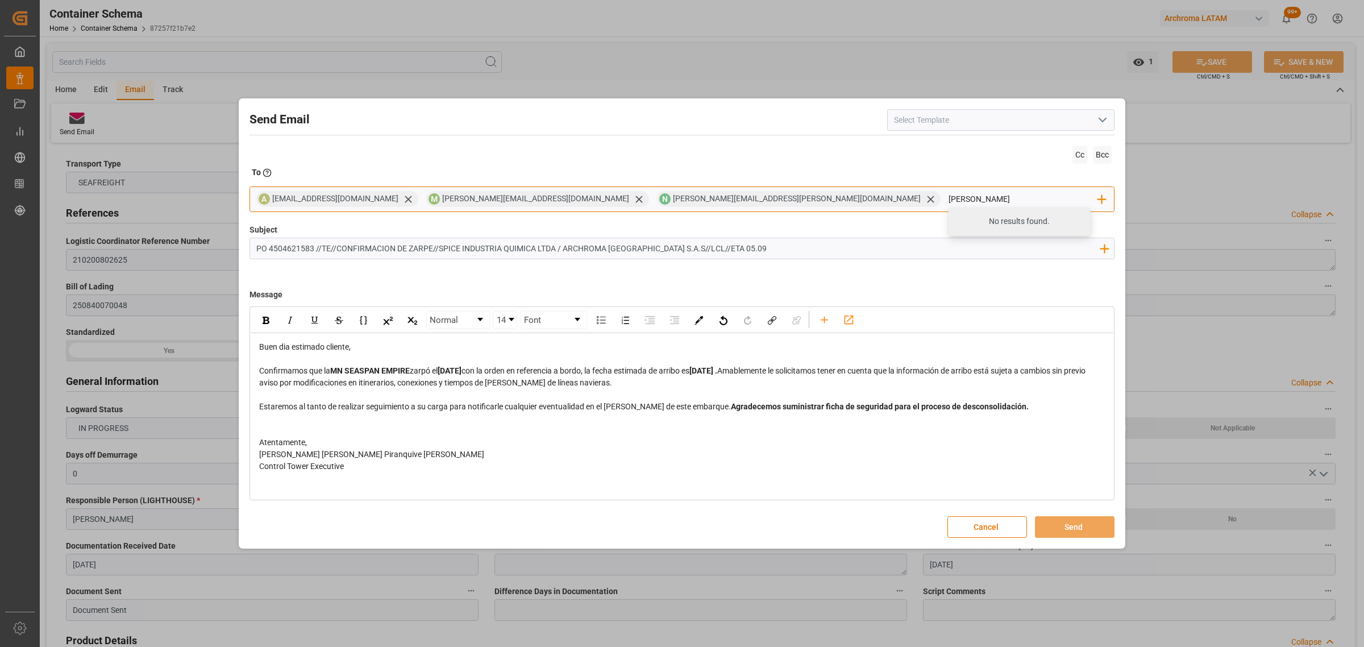
type input "luis"
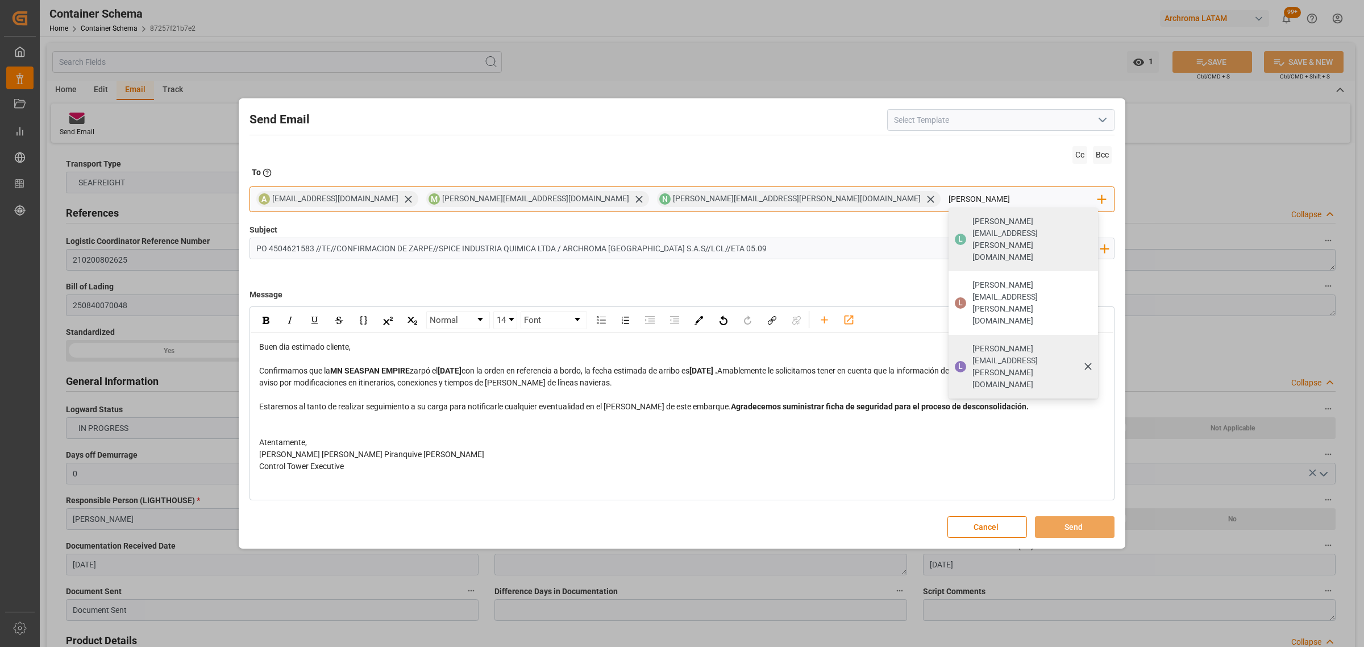
click at [969, 339] on div "luis.montoya@leschaco.com" at bounding box center [1032, 367] width 126 height 56
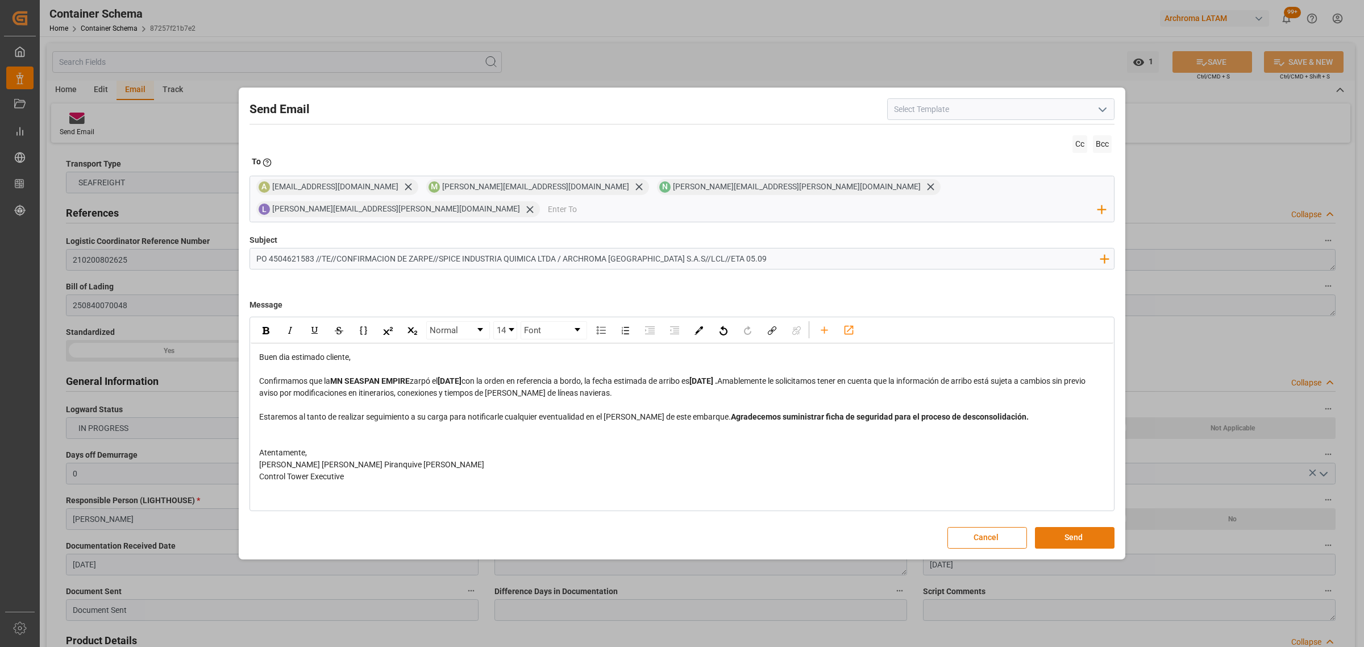
click at [1076, 529] on button "Send" at bounding box center [1075, 538] width 80 height 22
